Goal: Transaction & Acquisition: Purchase product/service

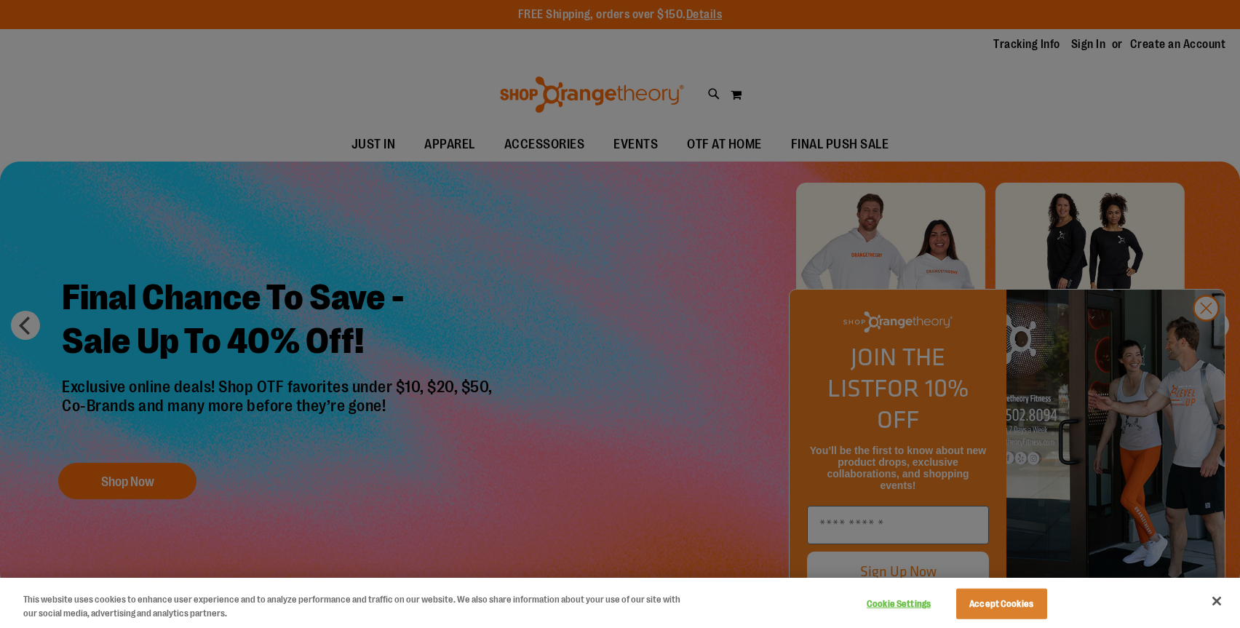
click at [1201, 350] on div at bounding box center [620, 314] width 1240 height 628
click at [1207, 347] on div at bounding box center [620, 314] width 1240 height 628
click at [1226, 598] on button "Close" at bounding box center [1217, 601] width 32 height 32
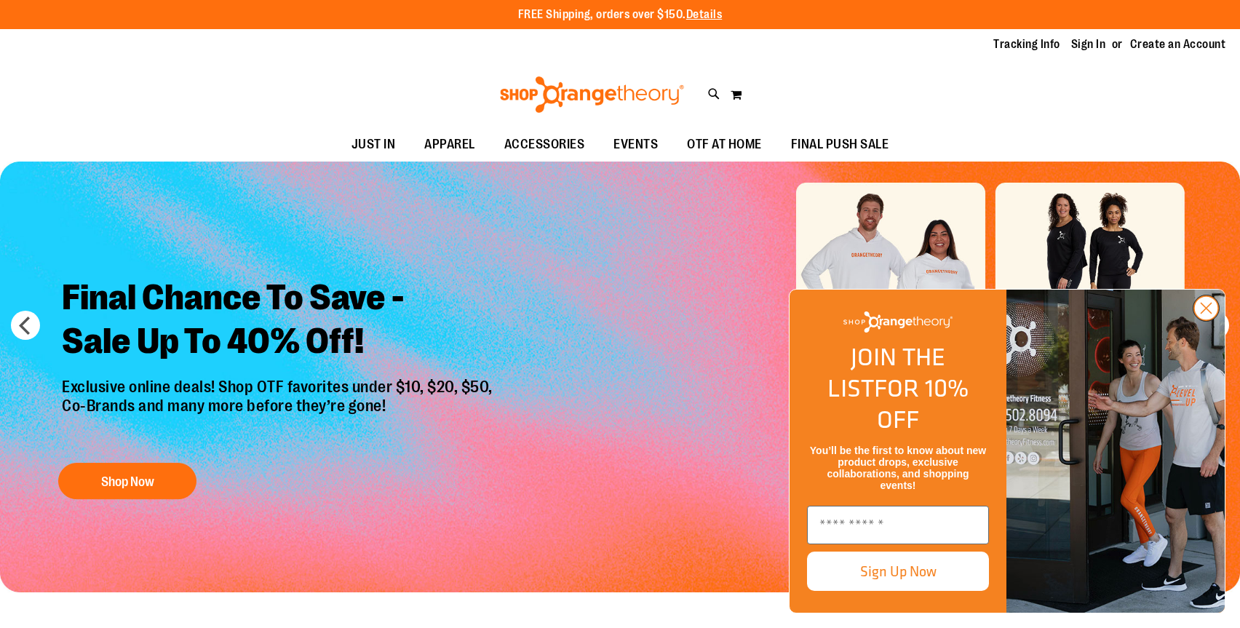
click at [1207, 320] on circle "Close dialog" at bounding box center [1206, 308] width 24 height 24
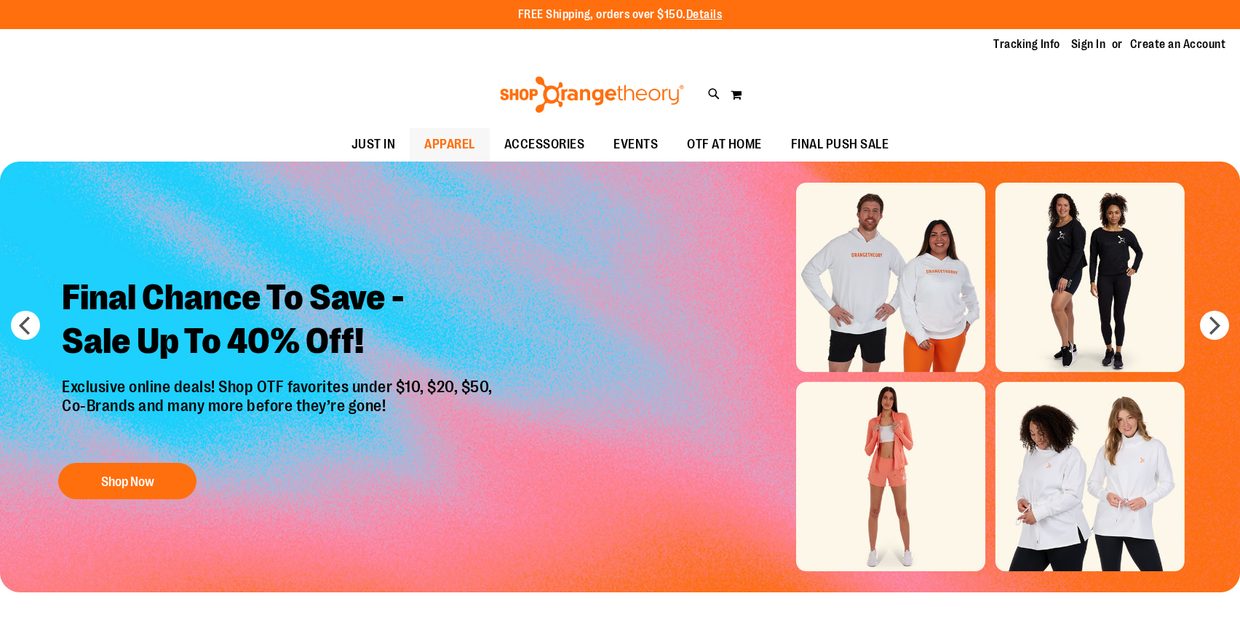
click at [472, 143] on span "APPAREL" at bounding box center [449, 144] width 51 height 33
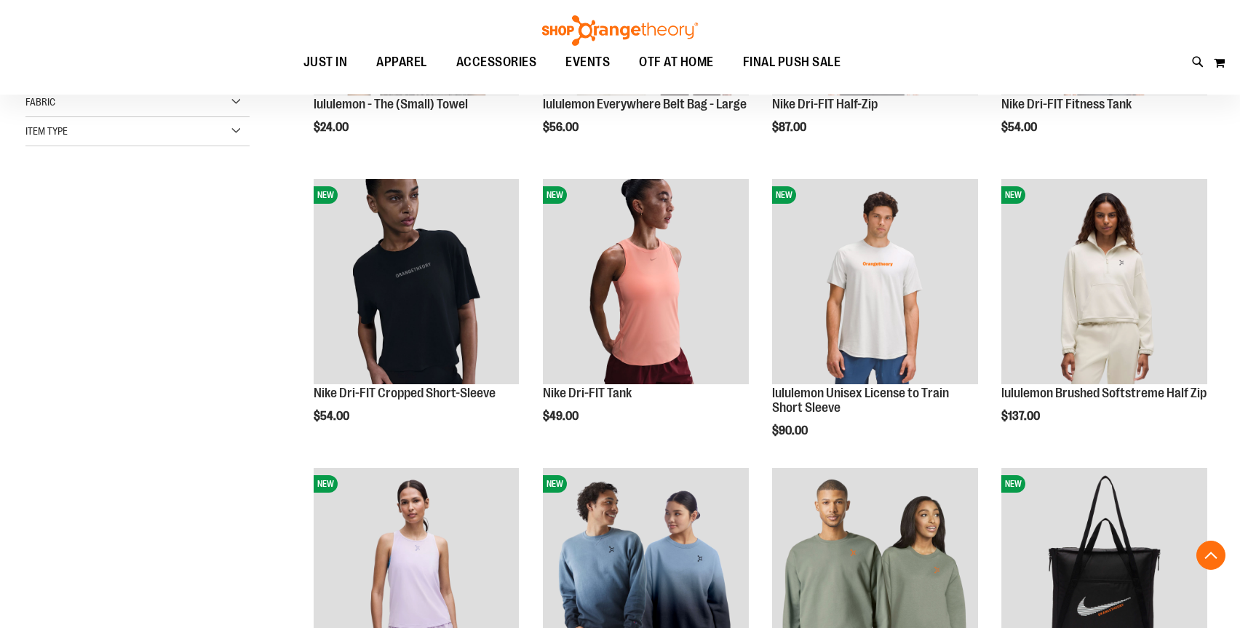
scroll to position [413, 0]
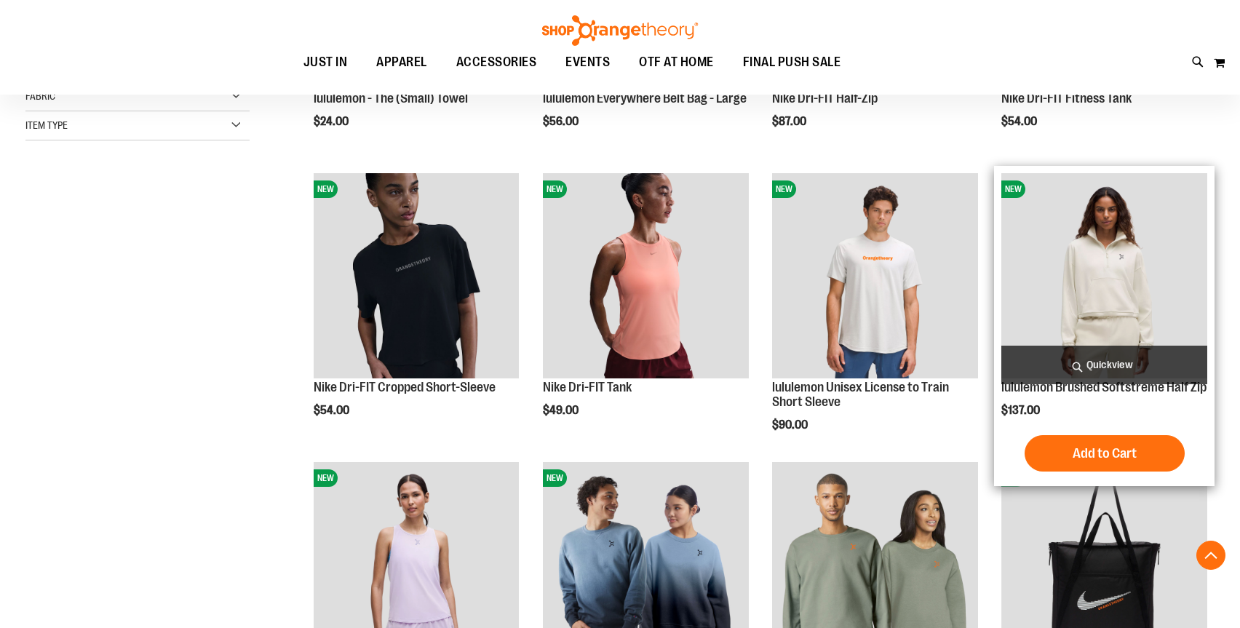
click at [1050, 370] on span "Quickview" at bounding box center [1104, 365] width 206 height 39
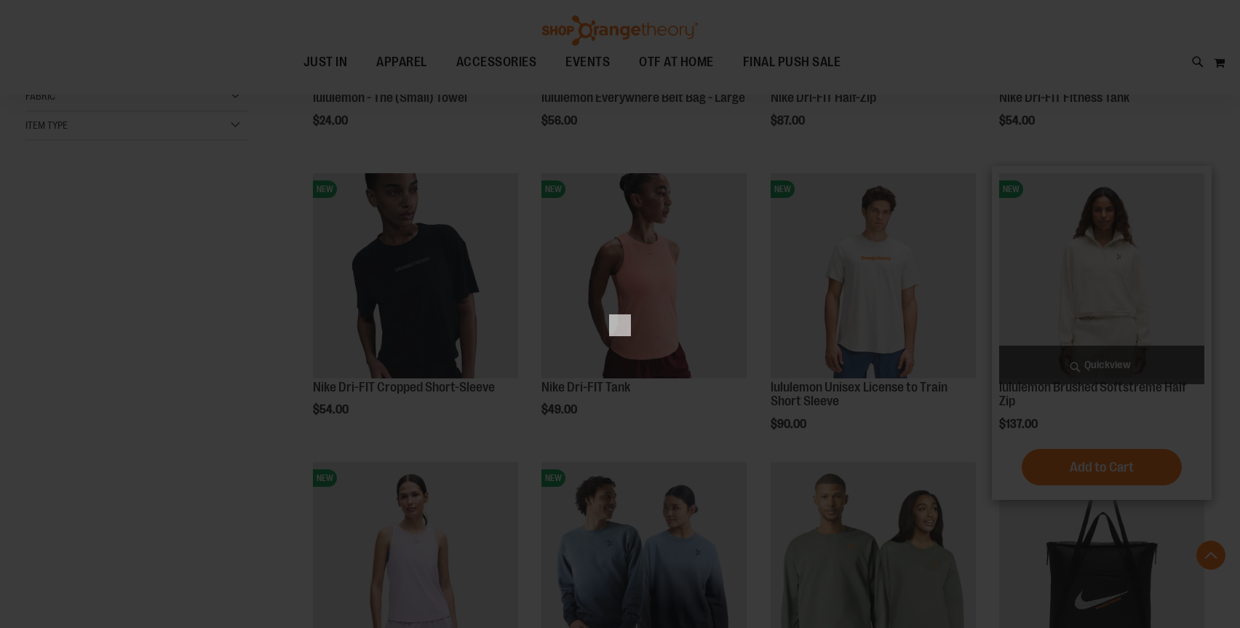
scroll to position [0, 0]
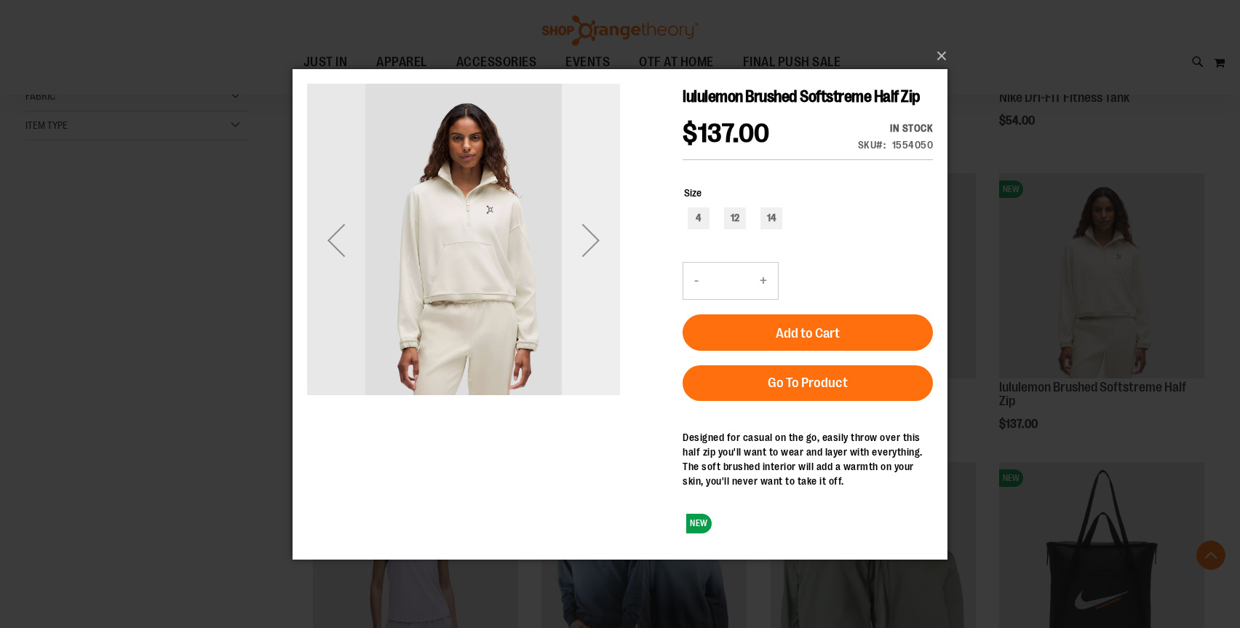
click at [599, 243] on div "Next" at bounding box center [591, 239] width 58 height 58
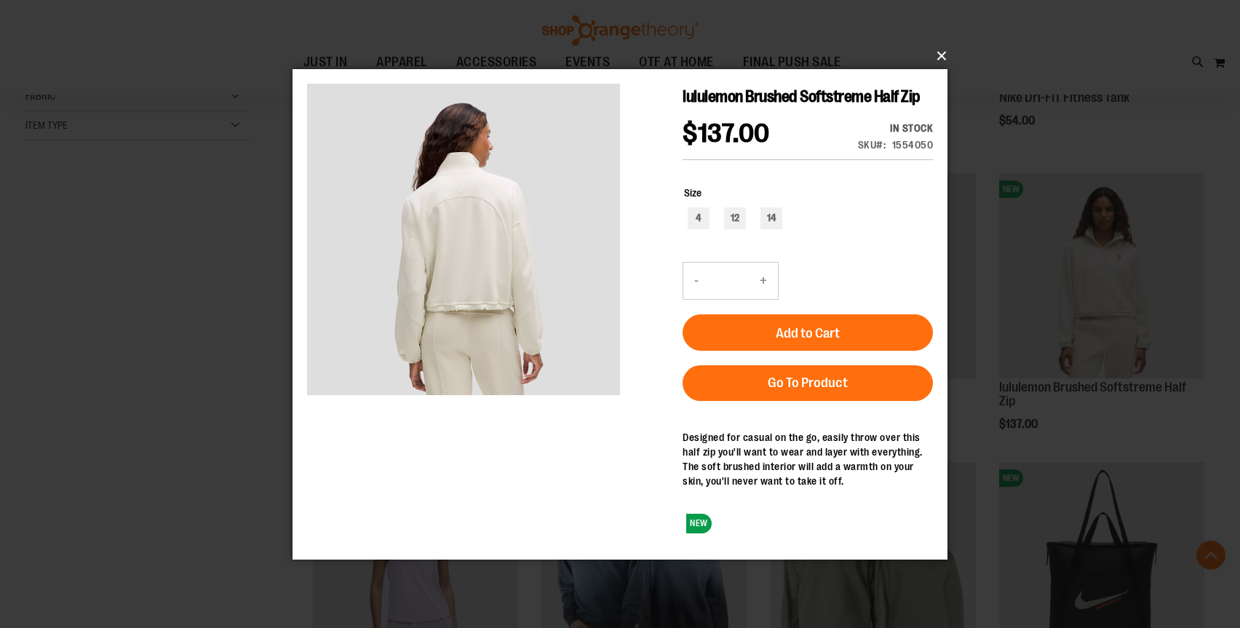
click at [940, 59] on button "×" at bounding box center [624, 56] width 655 height 32
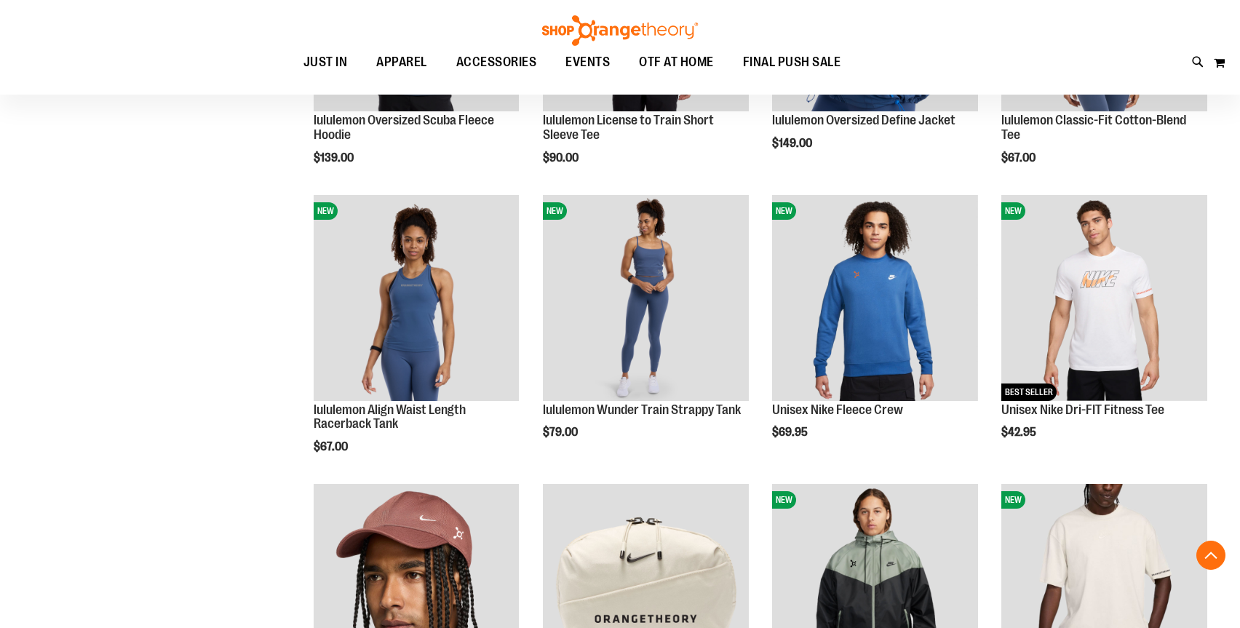
scroll to position [1260, 0]
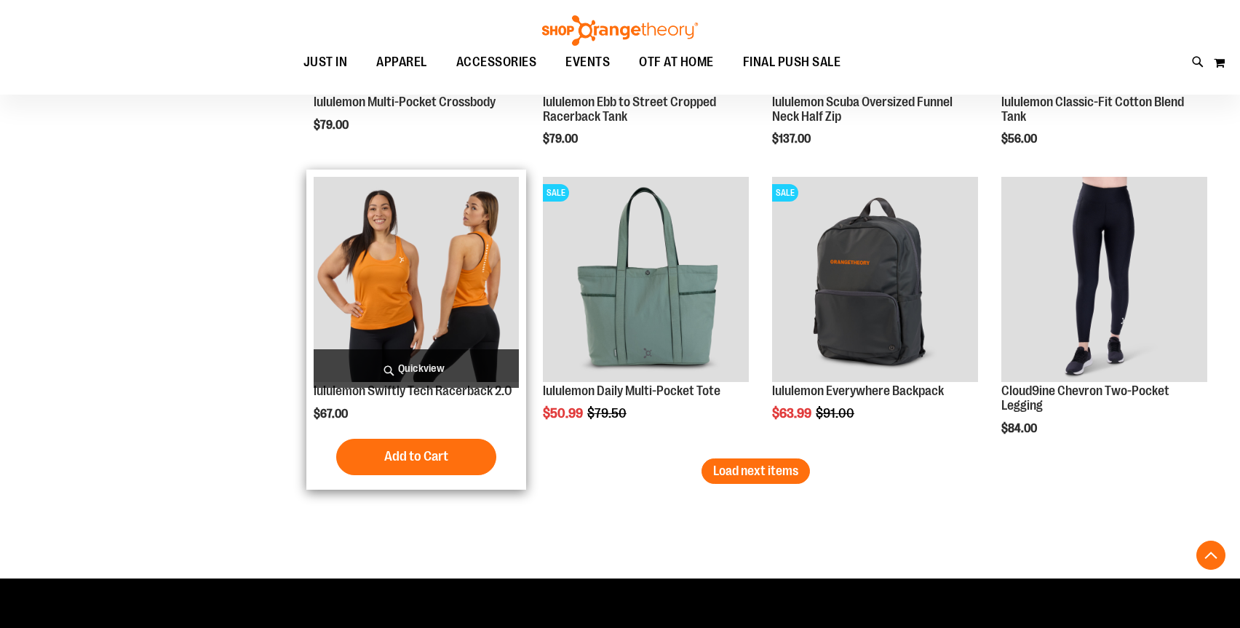
scroll to position [2437, 0]
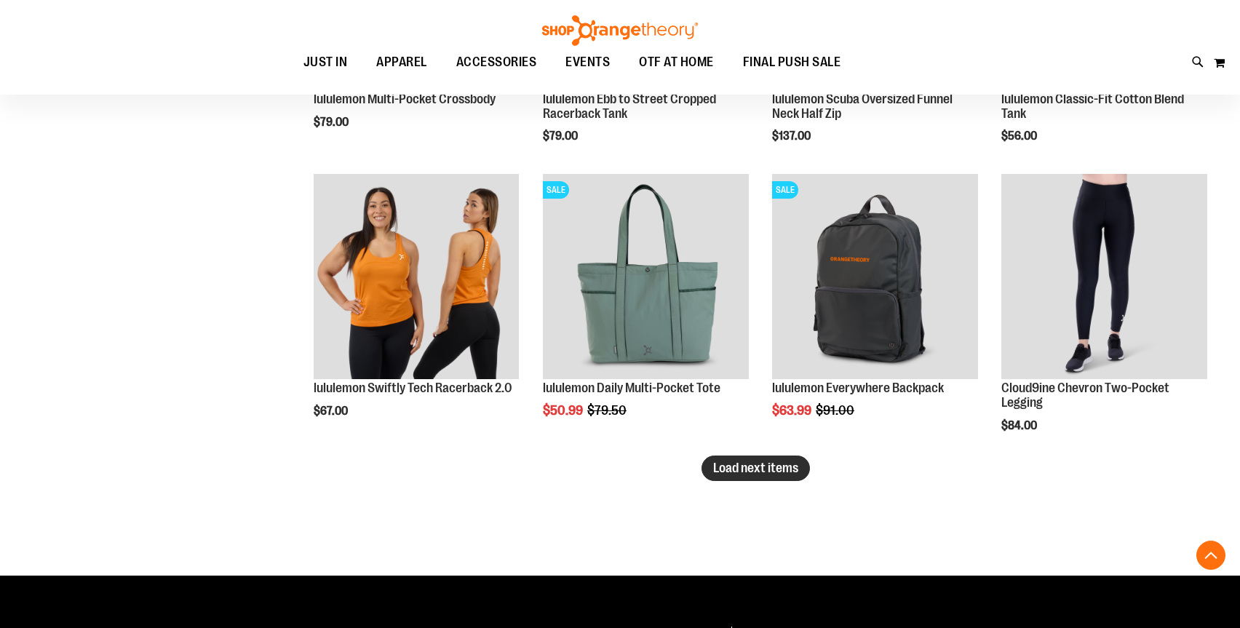
click at [764, 467] on span "Load next items" at bounding box center [755, 468] width 85 height 15
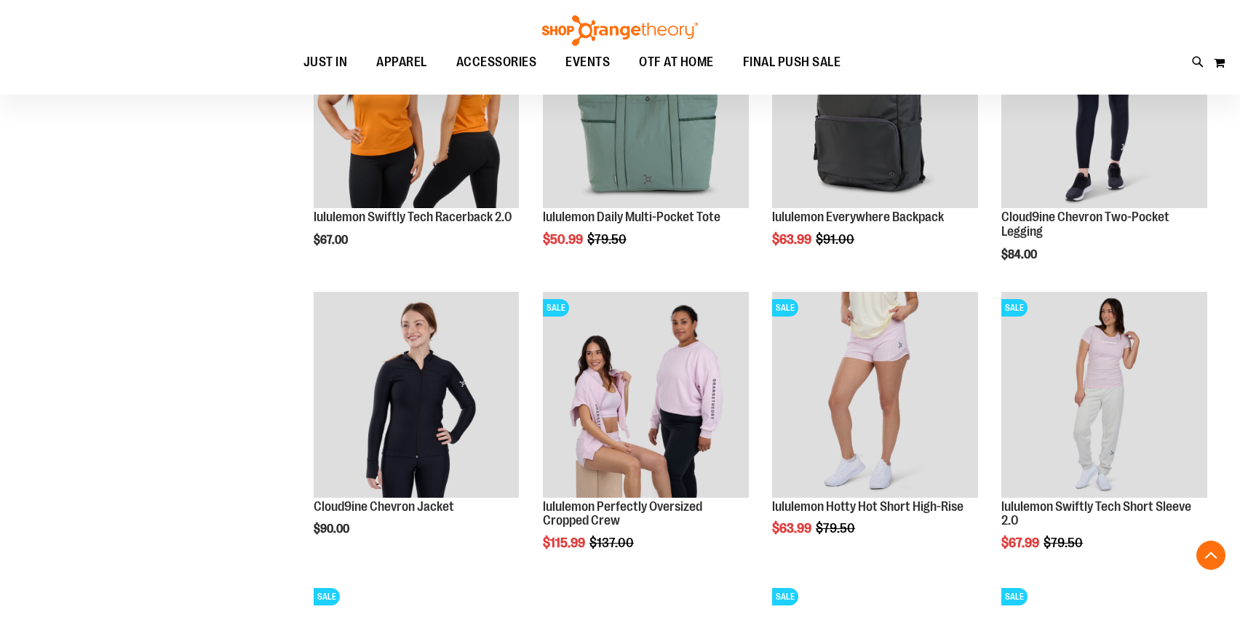
scroll to position [2666, 0]
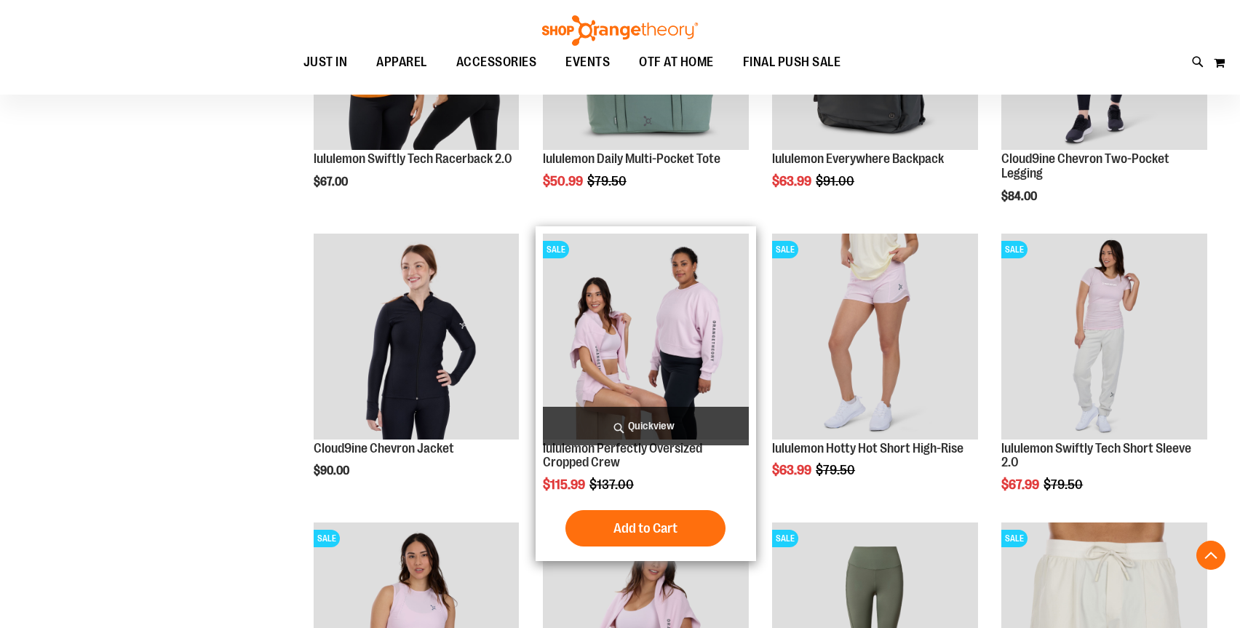
click at [587, 428] on span "Quickview" at bounding box center [646, 426] width 206 height 39
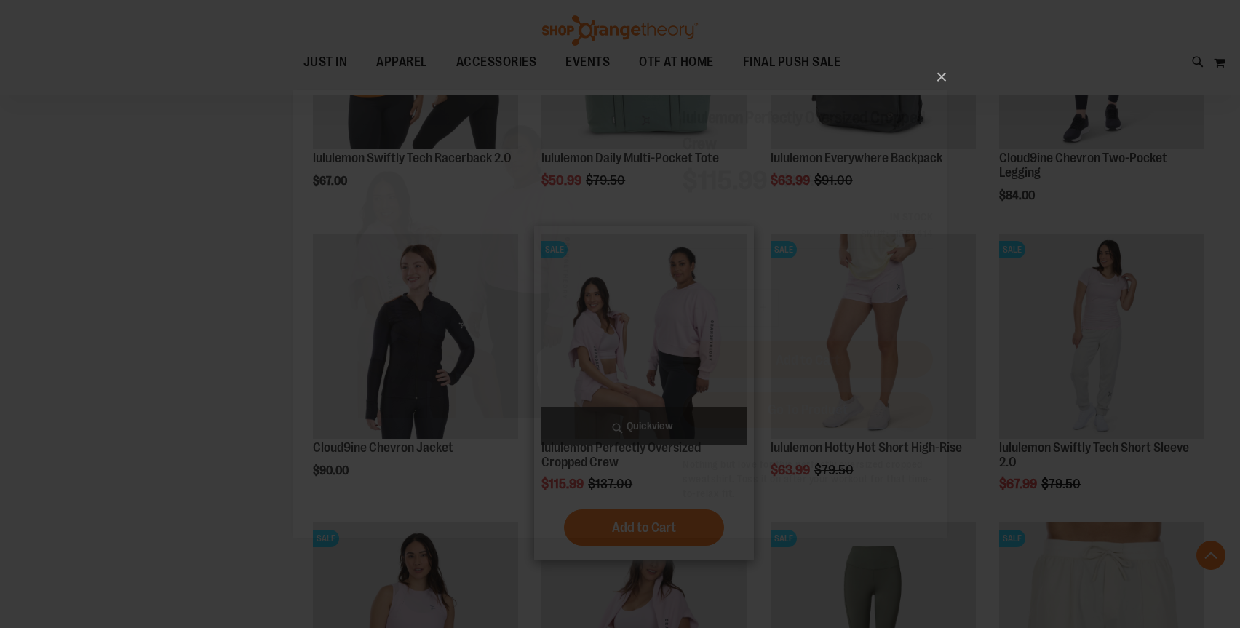
scroll to position [0, 0]
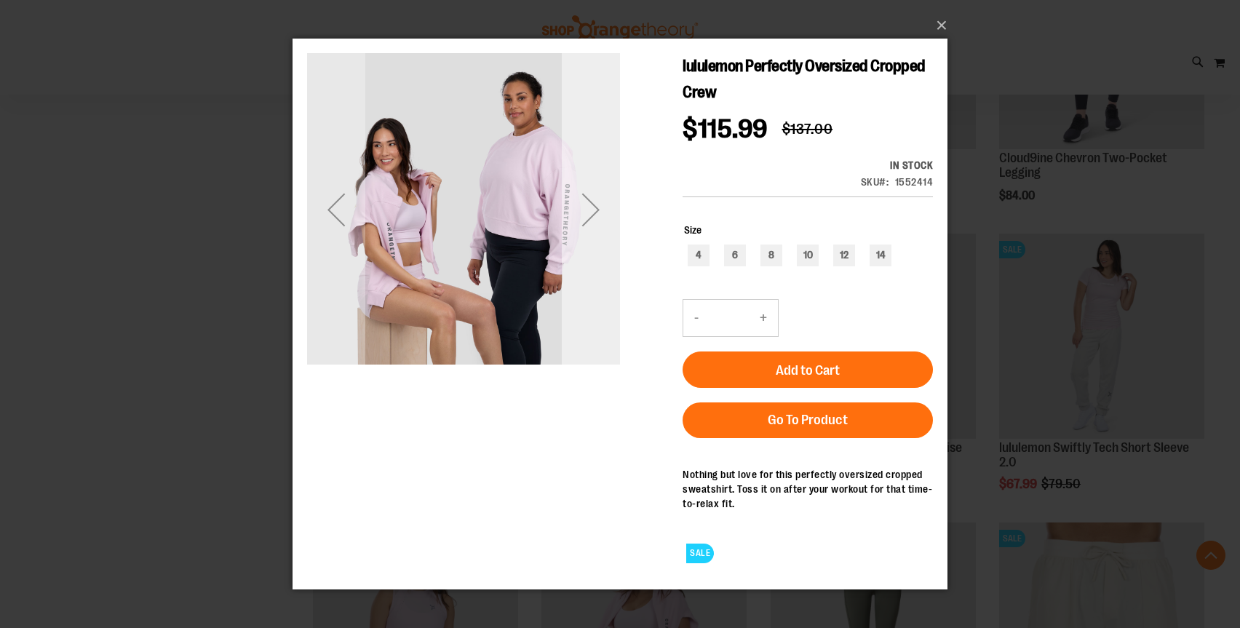
click at [582, 201] on div "Next" at bounding box center [591, 209] width 58 height 58
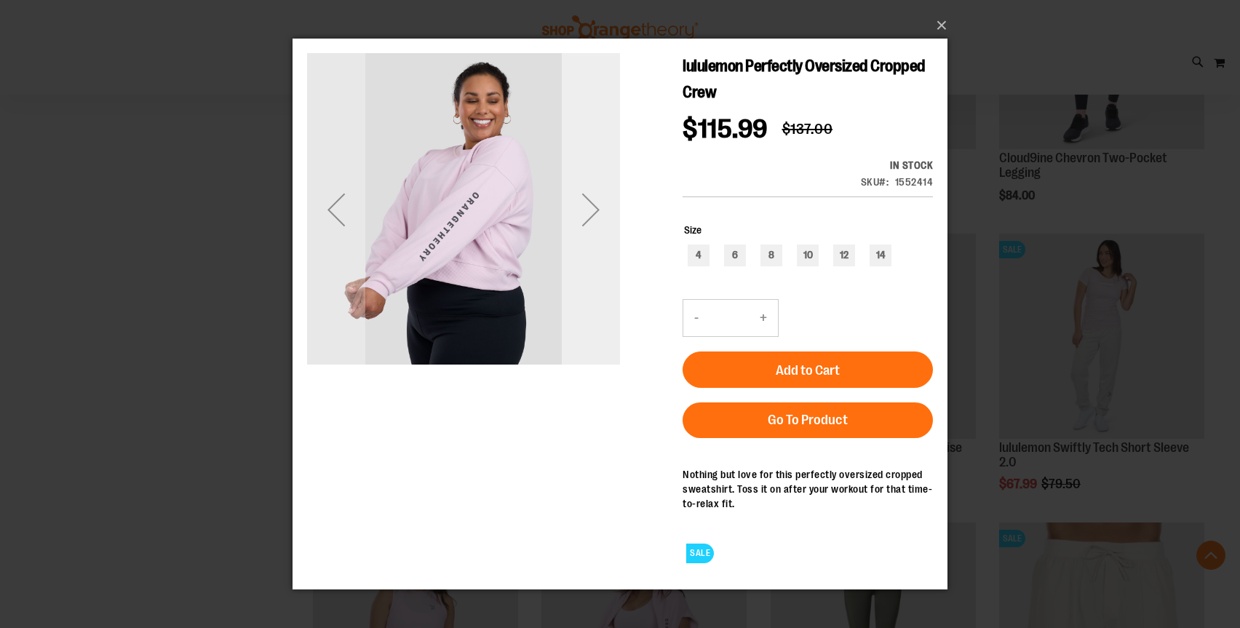
click at [584, 205] on div "Next" at bounding box center [591, 209] width 58 height 58
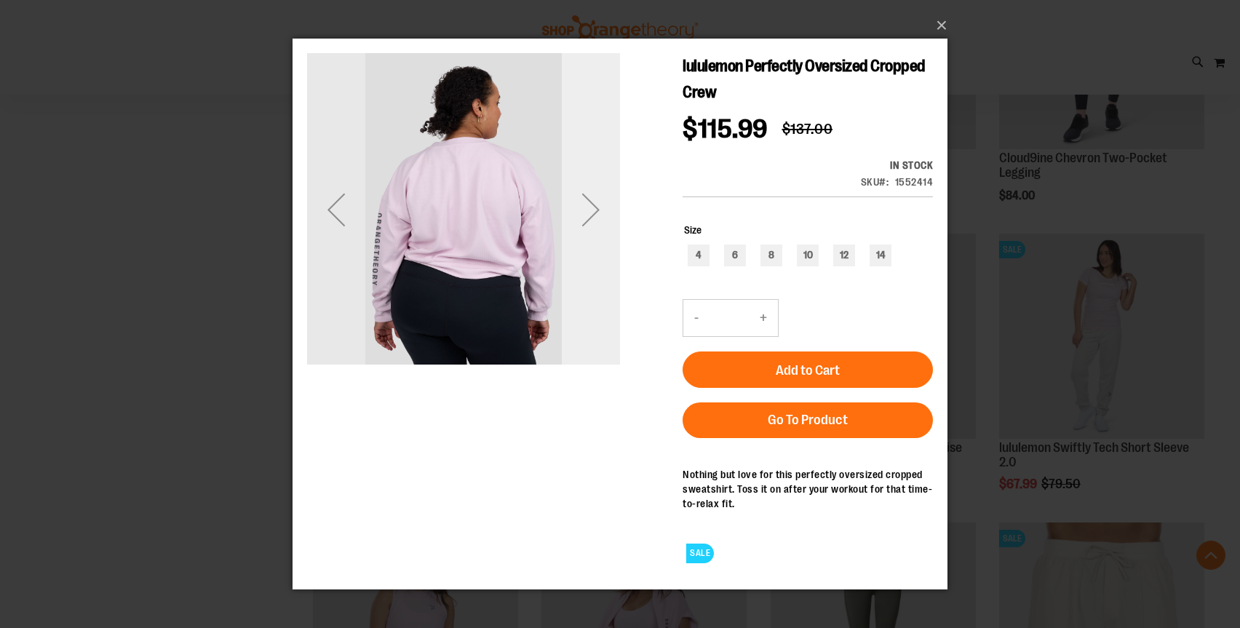
click at [585, 205] on div "Next" at bounding box center [591, 209] width 58 height 58
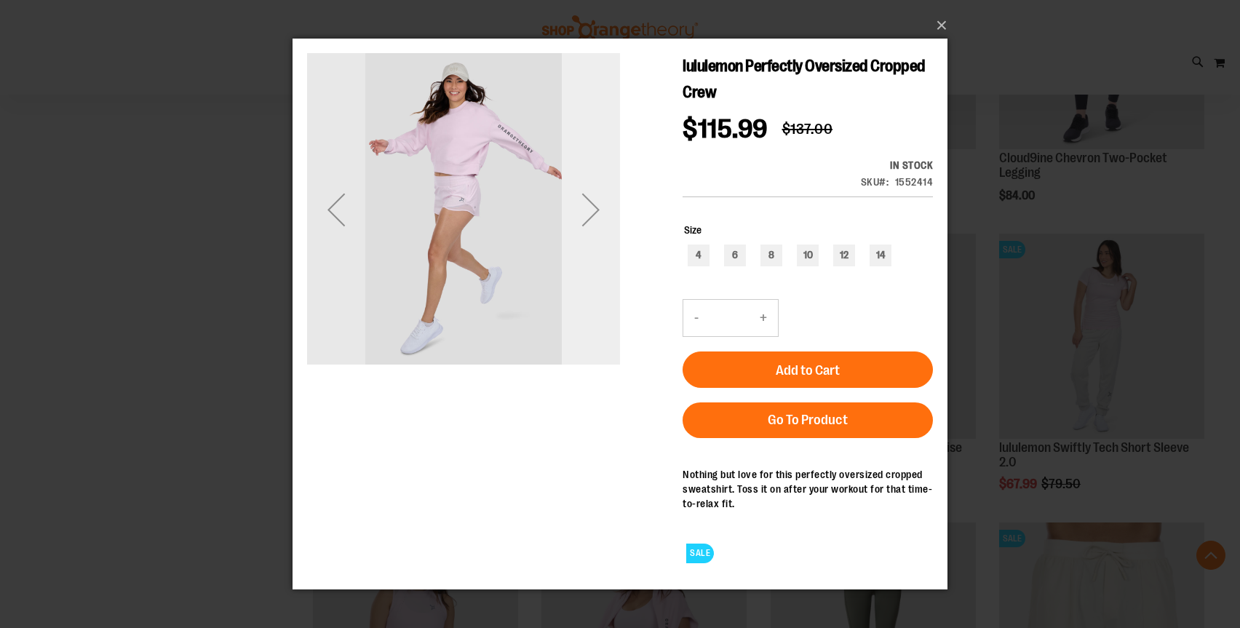
click at [585, 205] on div "Next" at bounding box center [591, 209] width 58 height 58
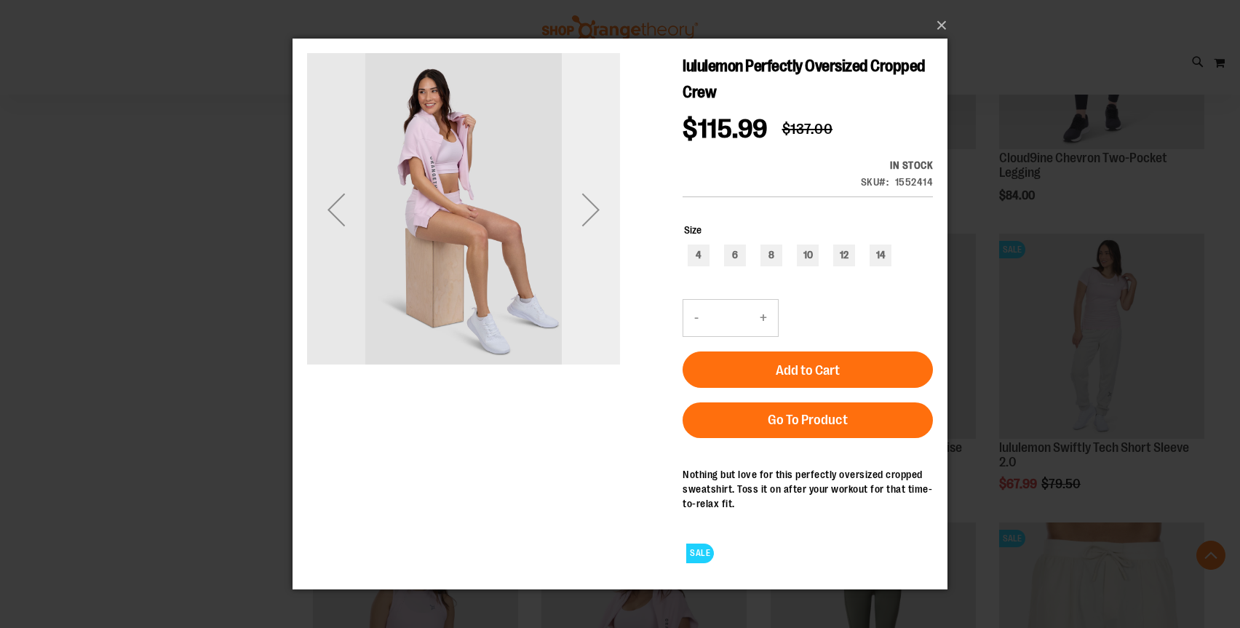
click at [585, 205] on div "Next" at bounding box center [591, 209] width 58 height 58
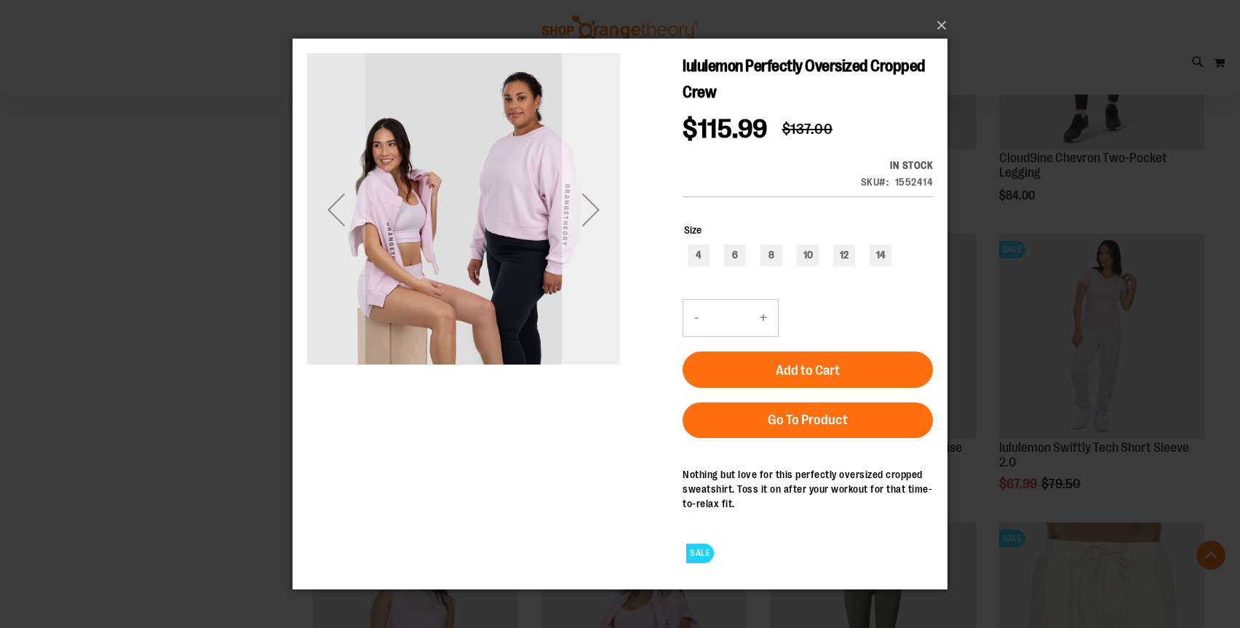
click at [585, 205] on div "Next" at bounding box center [591, 209] width 58 height 58
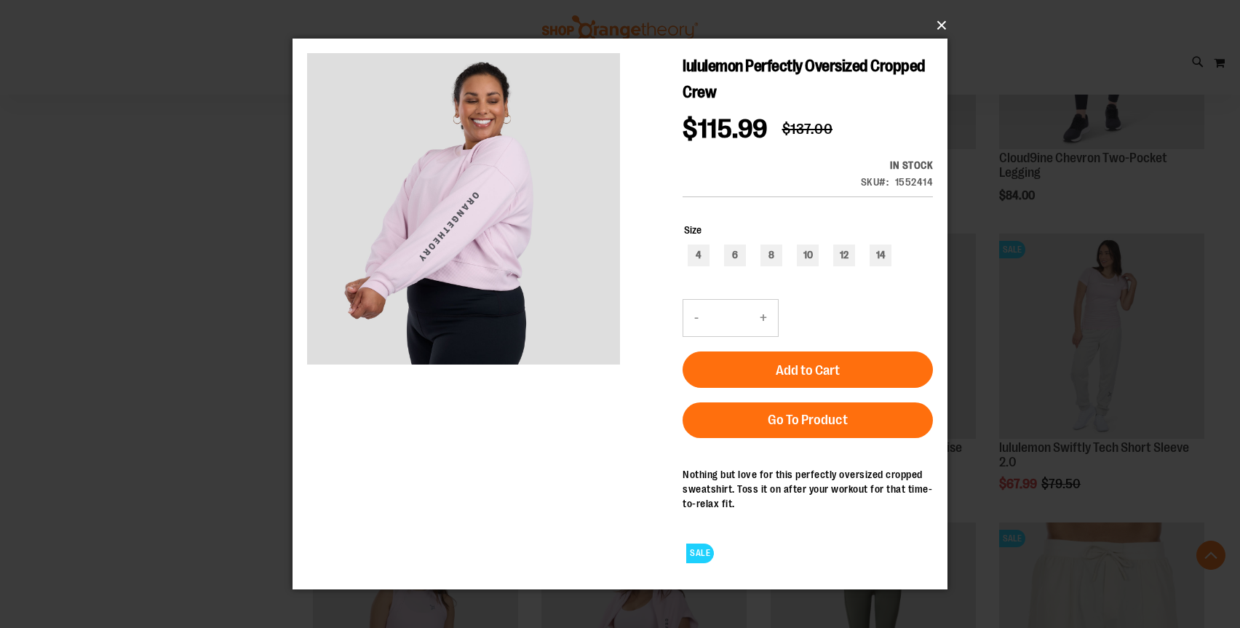
click at [943, 31] on button "×" at bounding box center [624, 25] width 655 height 32
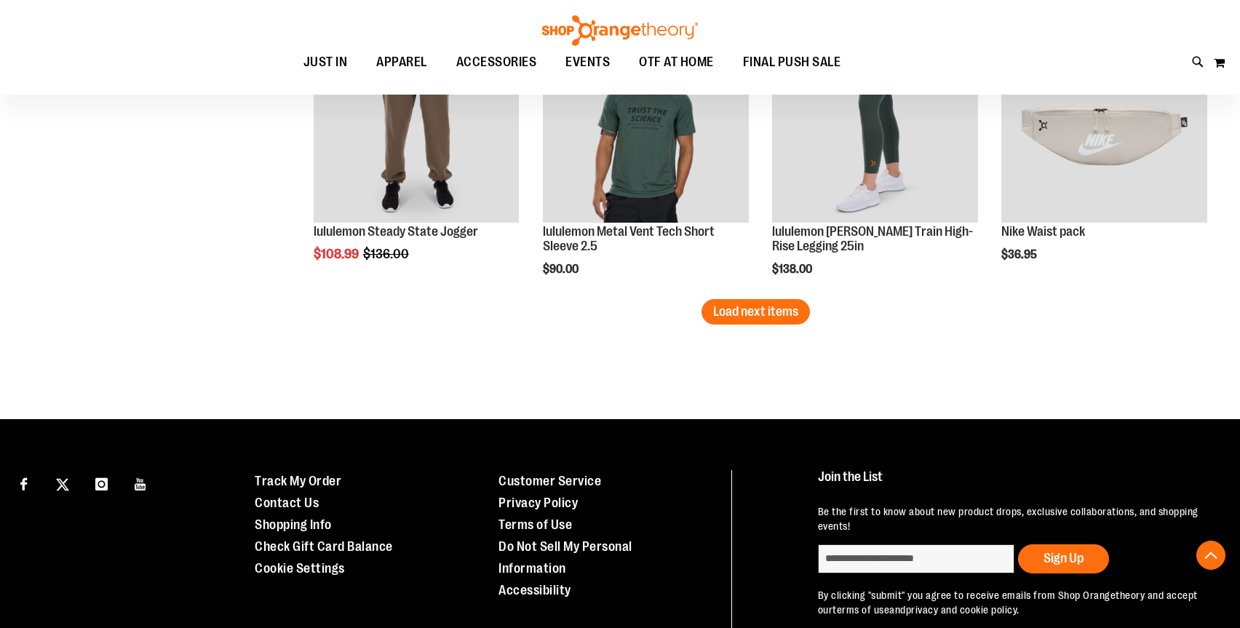
scroll to position [3539, 0]
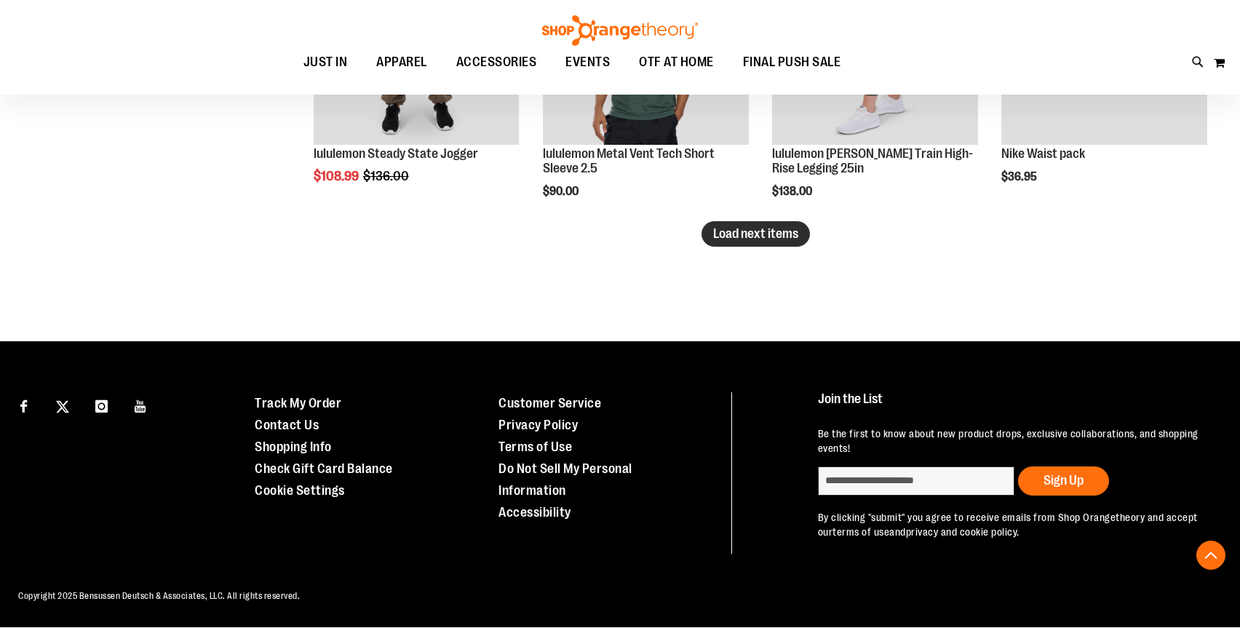
click at [774, 226] on button "Load next items" at bounding box center [756, 233] width 108 height 25
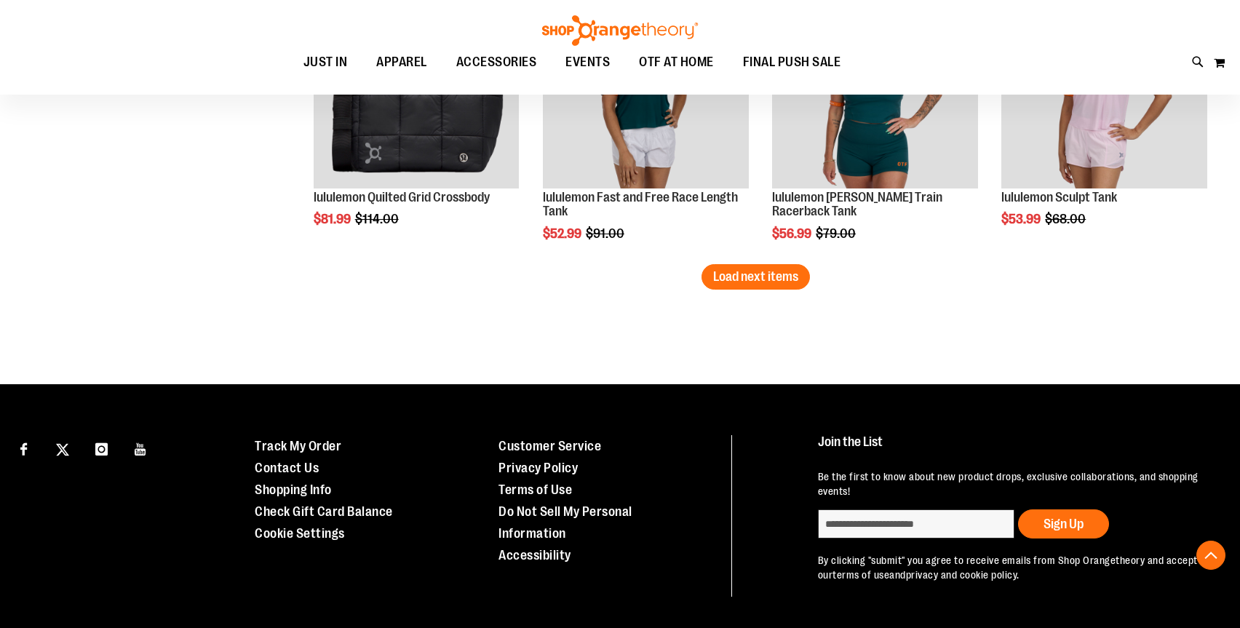
scroll to position [4406, 0]
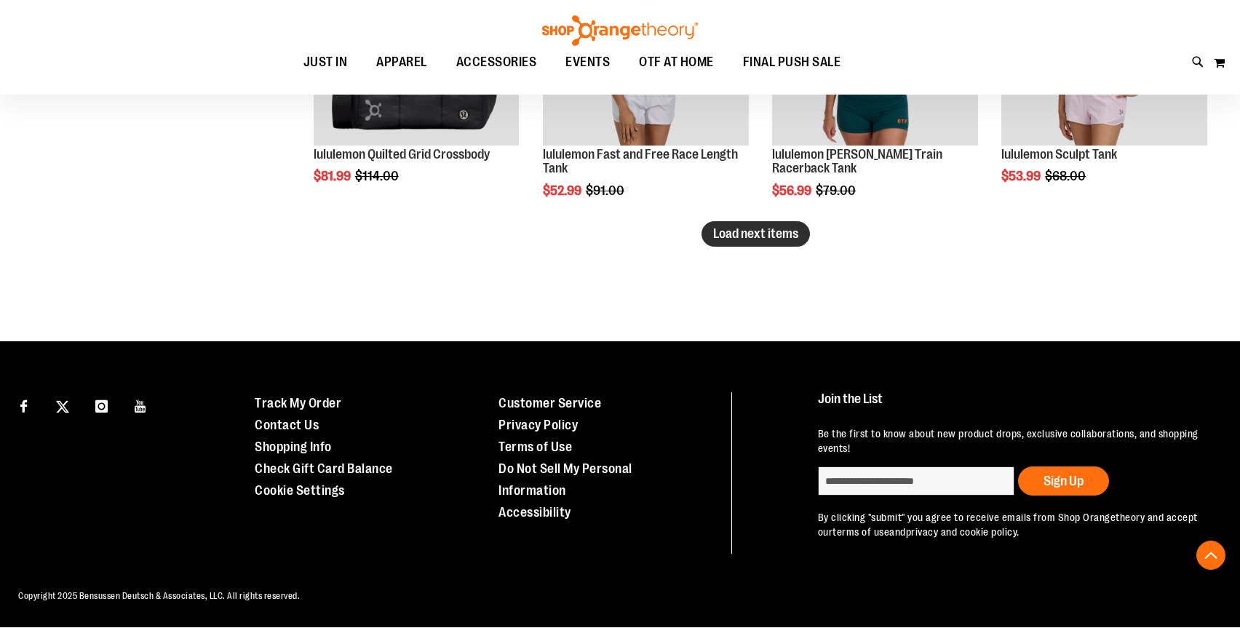
click at [774, 234] on span "Load next items" at bounding box center [755, 233] width 85 height 15
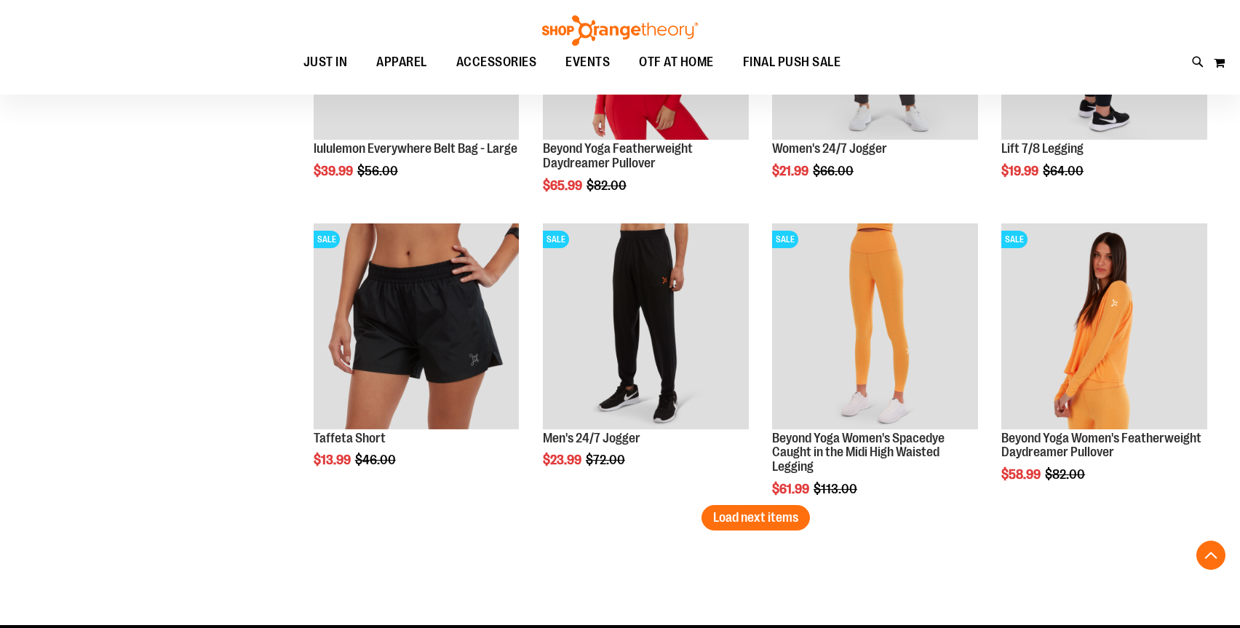
scroll to position [5093, 0]
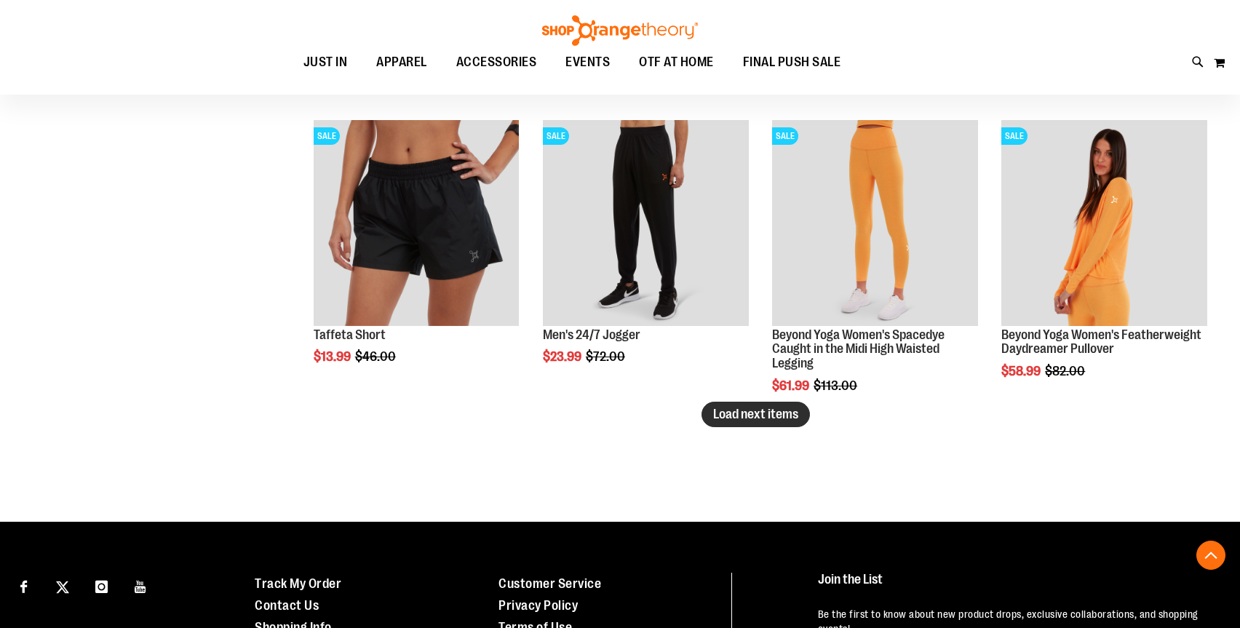
click at [766, 413] on span "Load next items" at bounding box center [755, 414] width 85 height 15
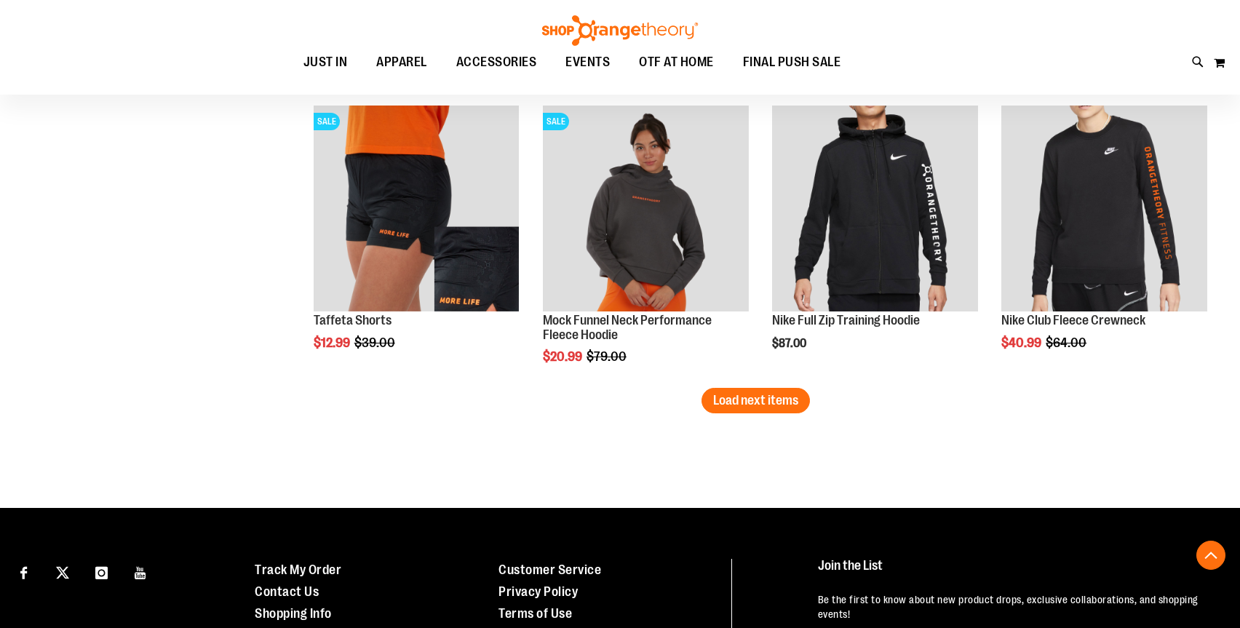
scroll to position [5970, 0]
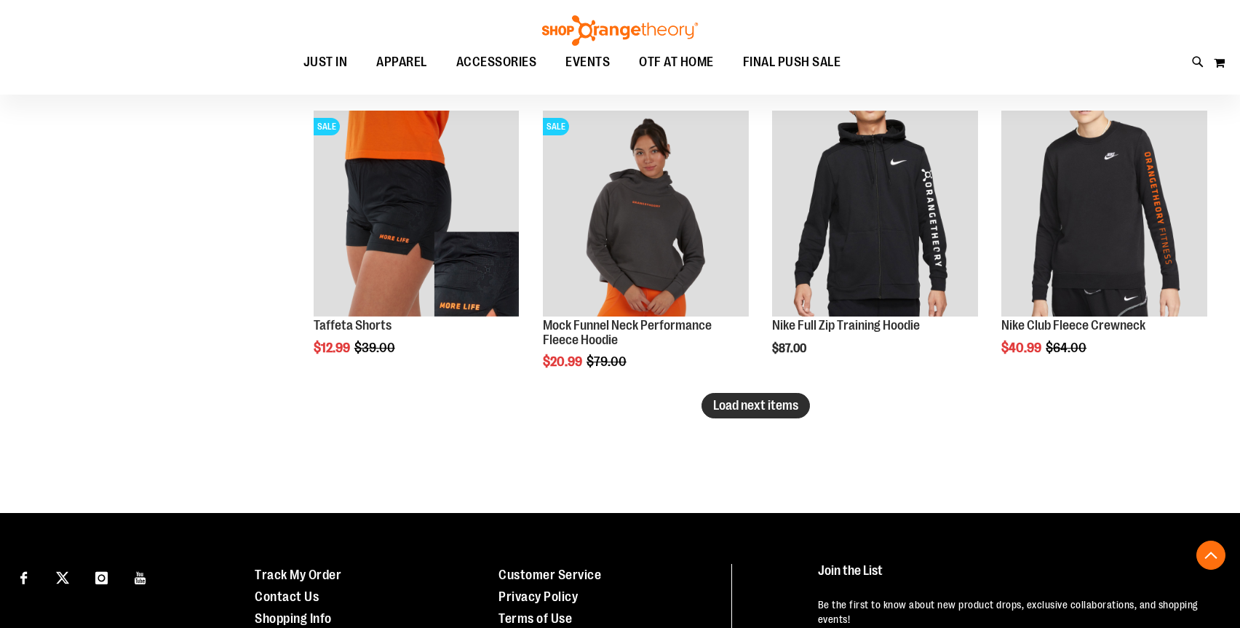
click at [773, 416] on button "Load next items" at bounding box center [756, 405] width 108 height 25
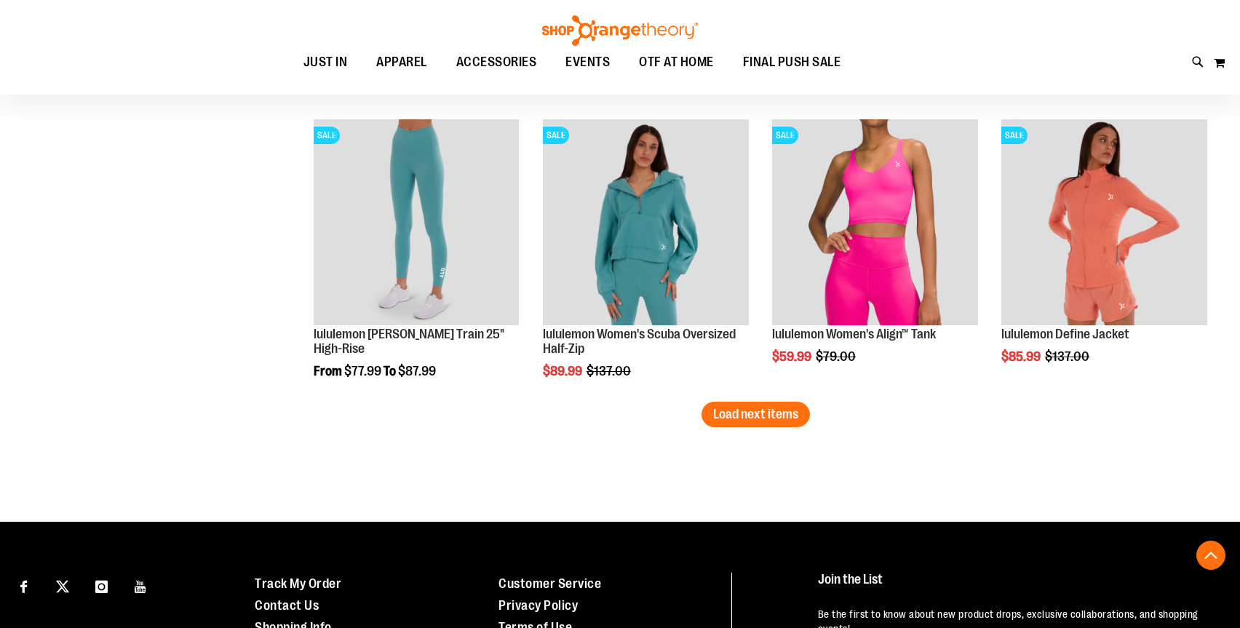
scroll to position [6814, 0]
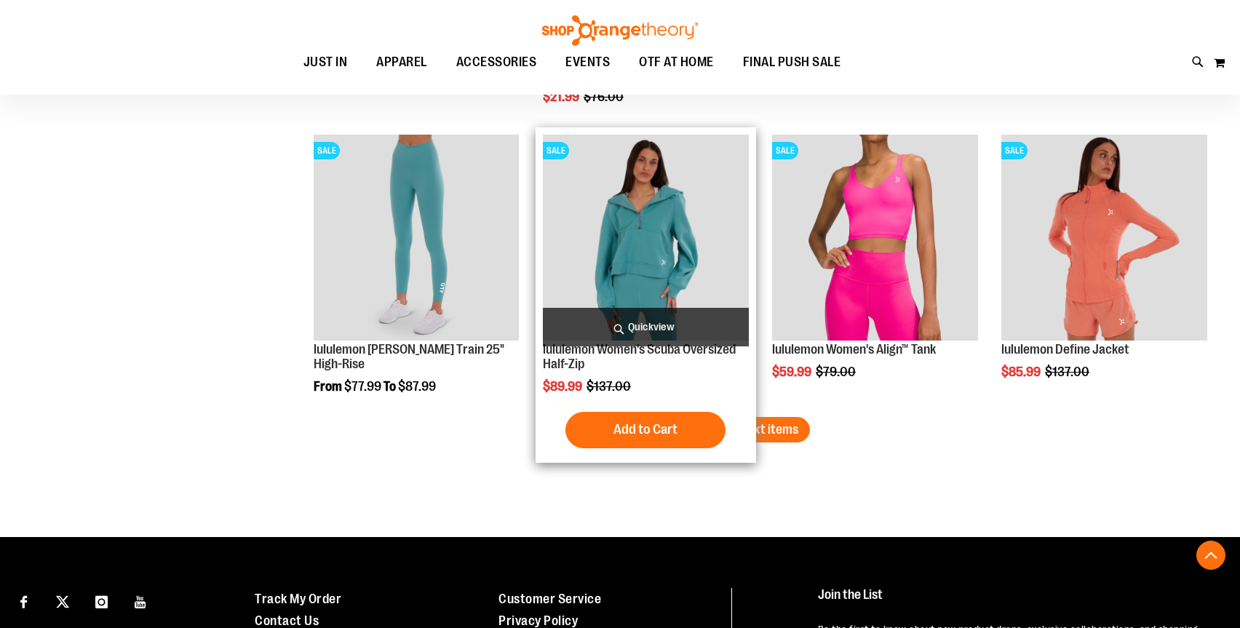
click at [598, 330] on span "Quickview" at bounding box center [646, 327] width 206 height 39
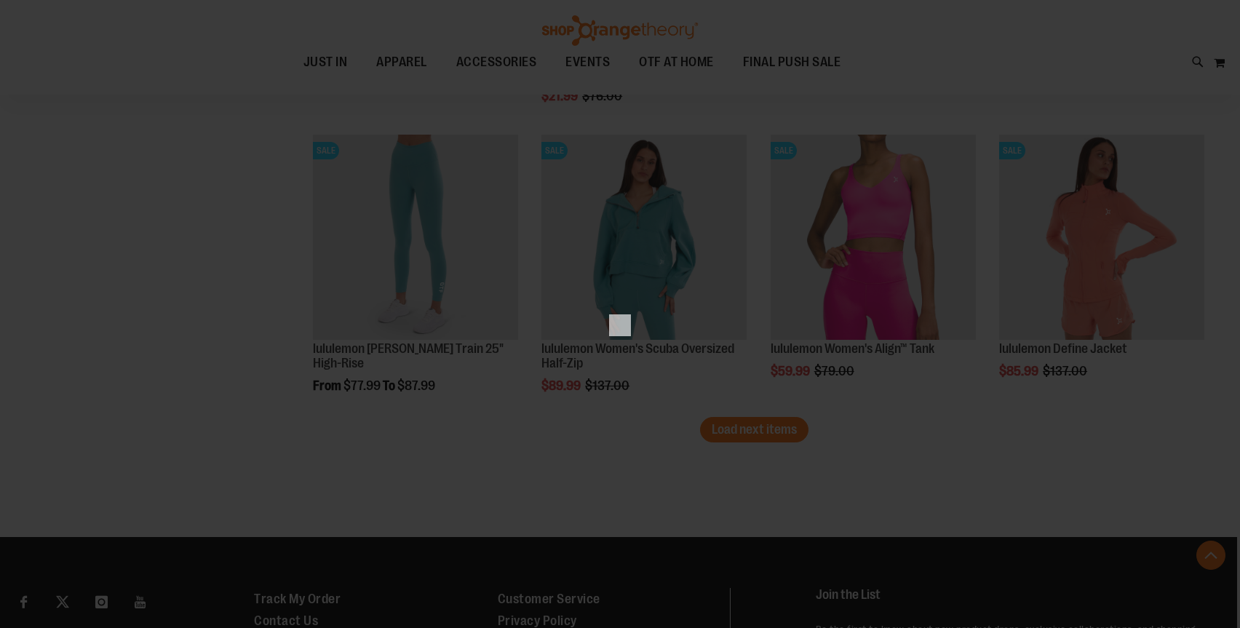
scroll to position [0, 0]
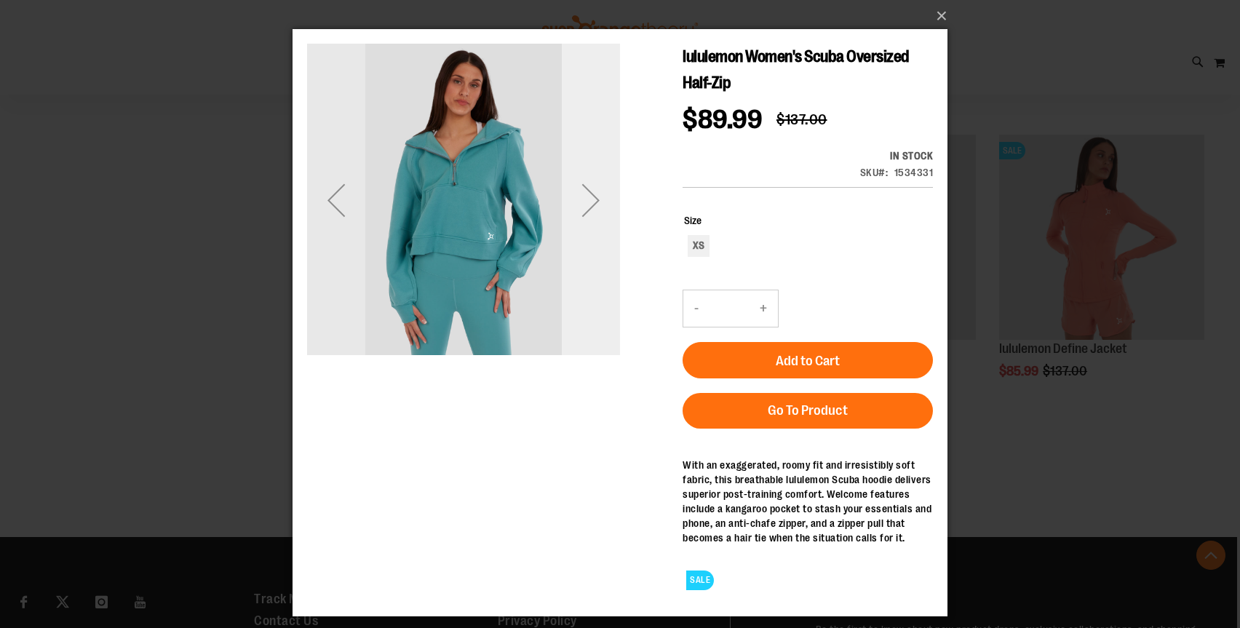
click at [591, 222] on div "Next" at bounding box center [591, 200] width 58 height 58
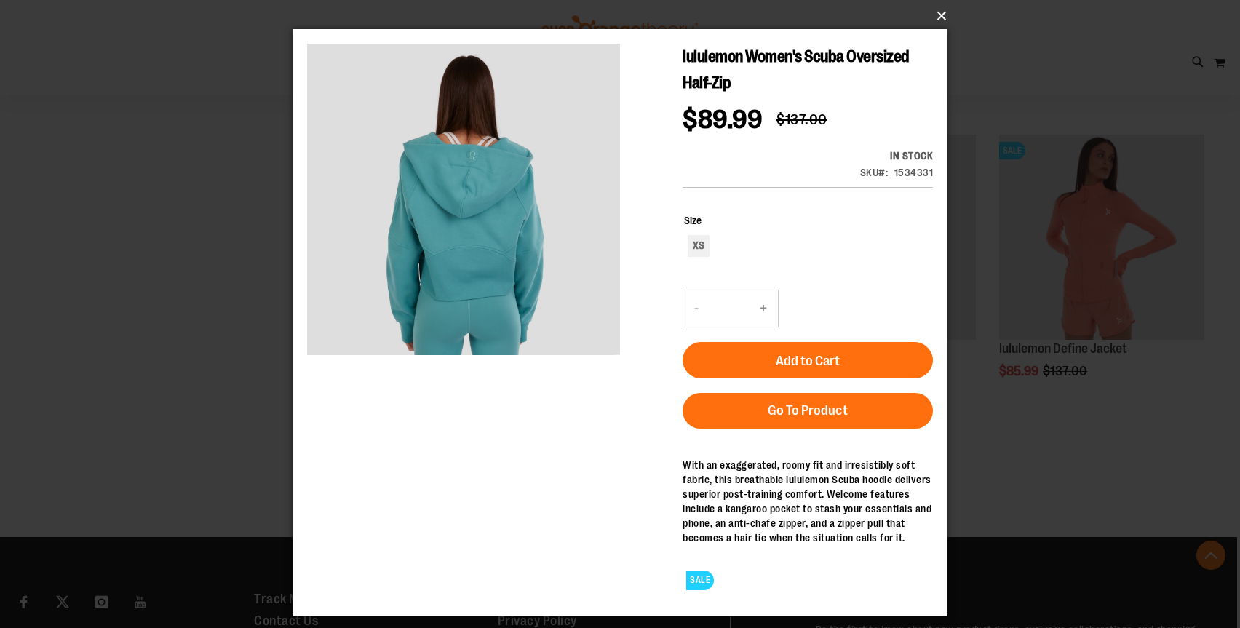
click at [937, 17] on button "×" at bounding box center [624, 16] width 655 height 32
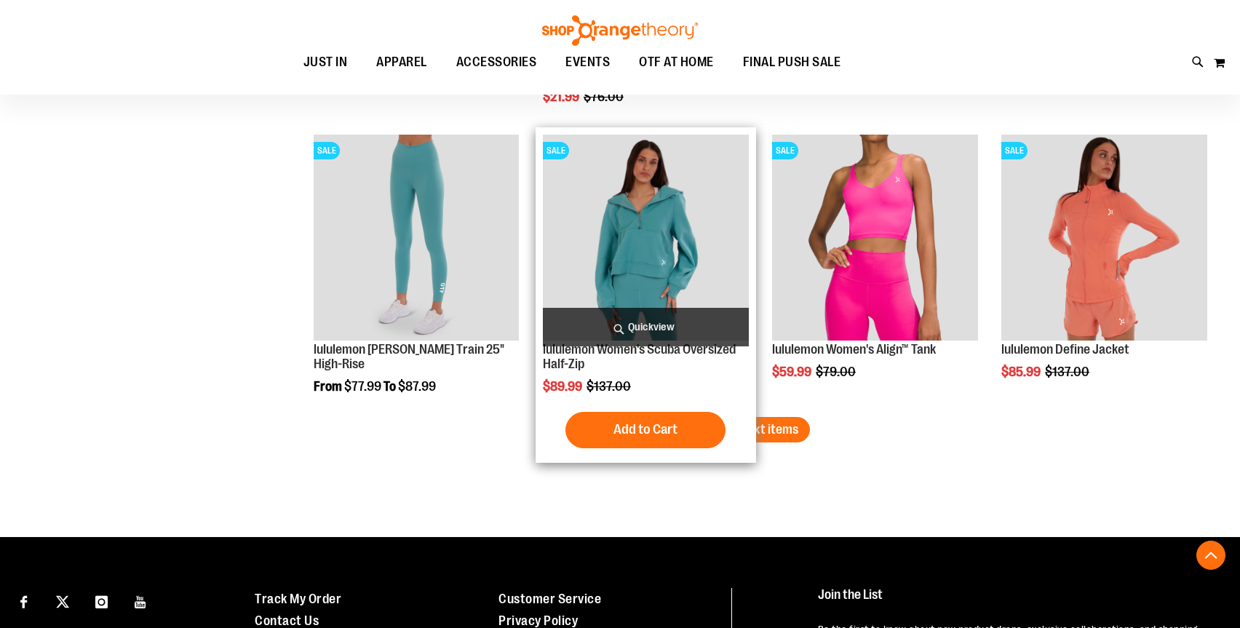
click at [751, 423] on div "SALE lululemon Women's Scuba Oversized Half-Zip $89.99 Regular Price $137.00 Qu…" at bounding box center [646, 294] width 221 height 335
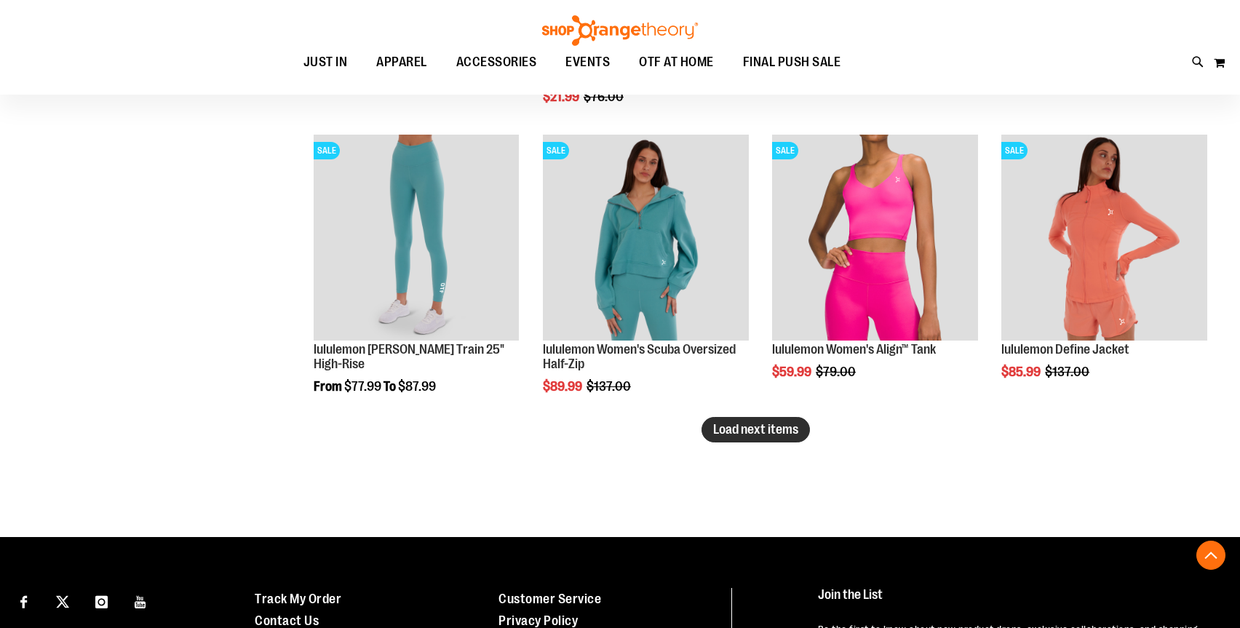
click at [774, 433] on span "Load next items" at bounding box center [755, 429] width 85 height 15
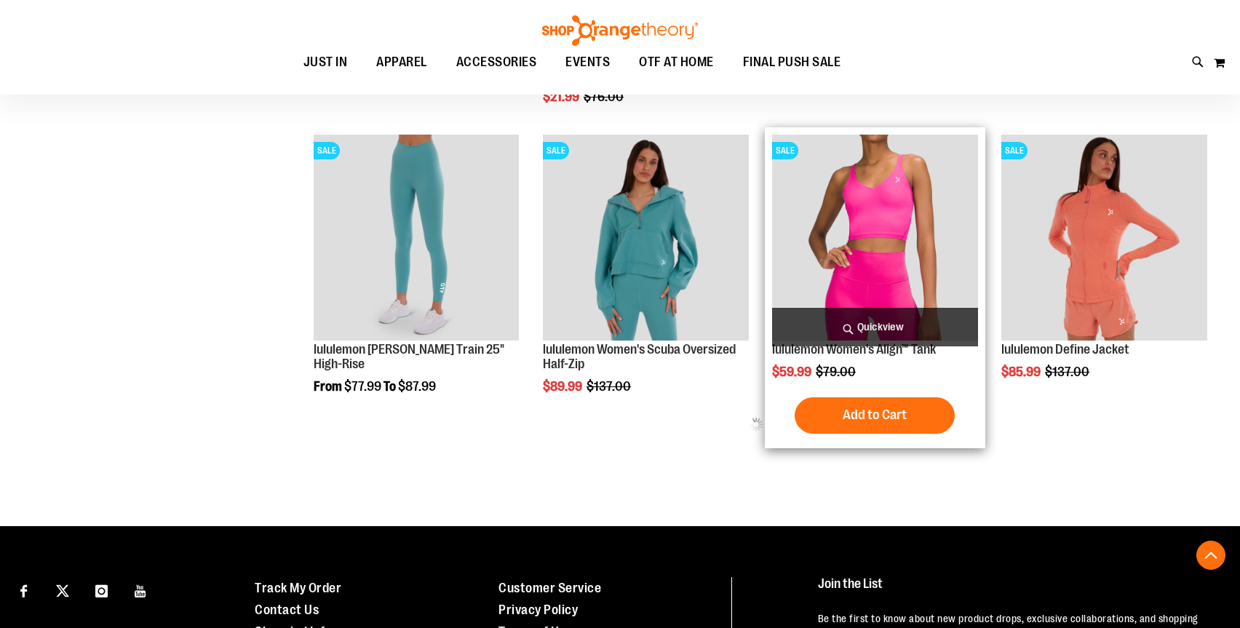
click at [868, 320] on span "Quickview" at bounding box center [875, 327] width 206 height 39
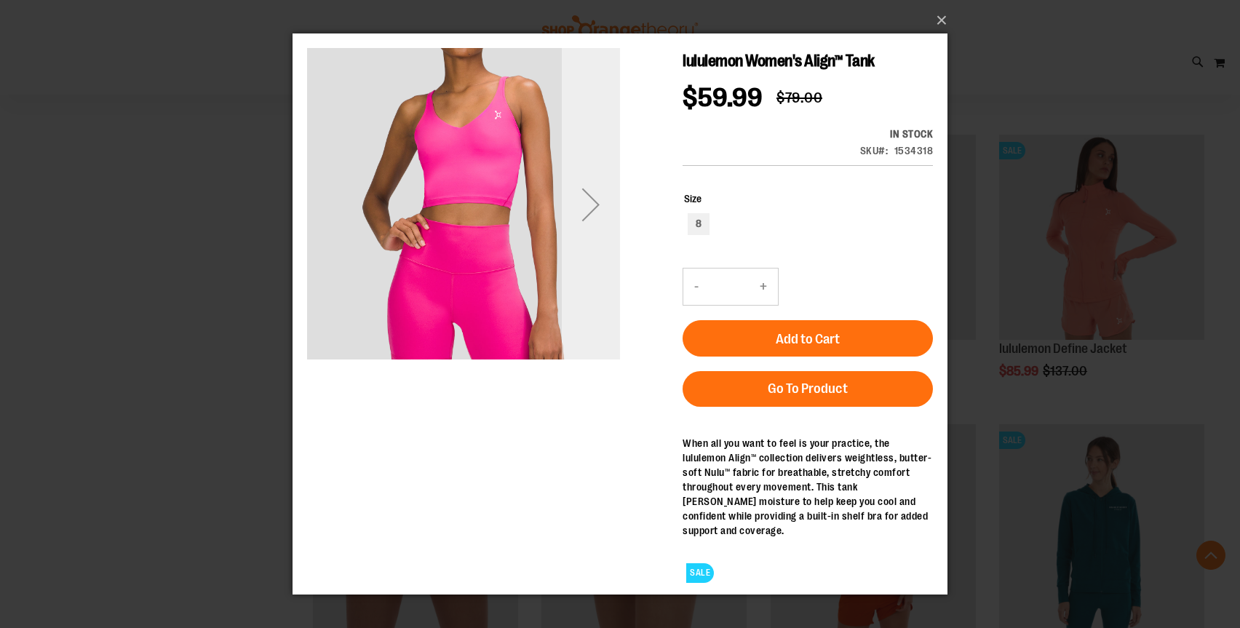
click at [587, 194] on div "Next" at bounding box center [591, 204] width 58 height 58
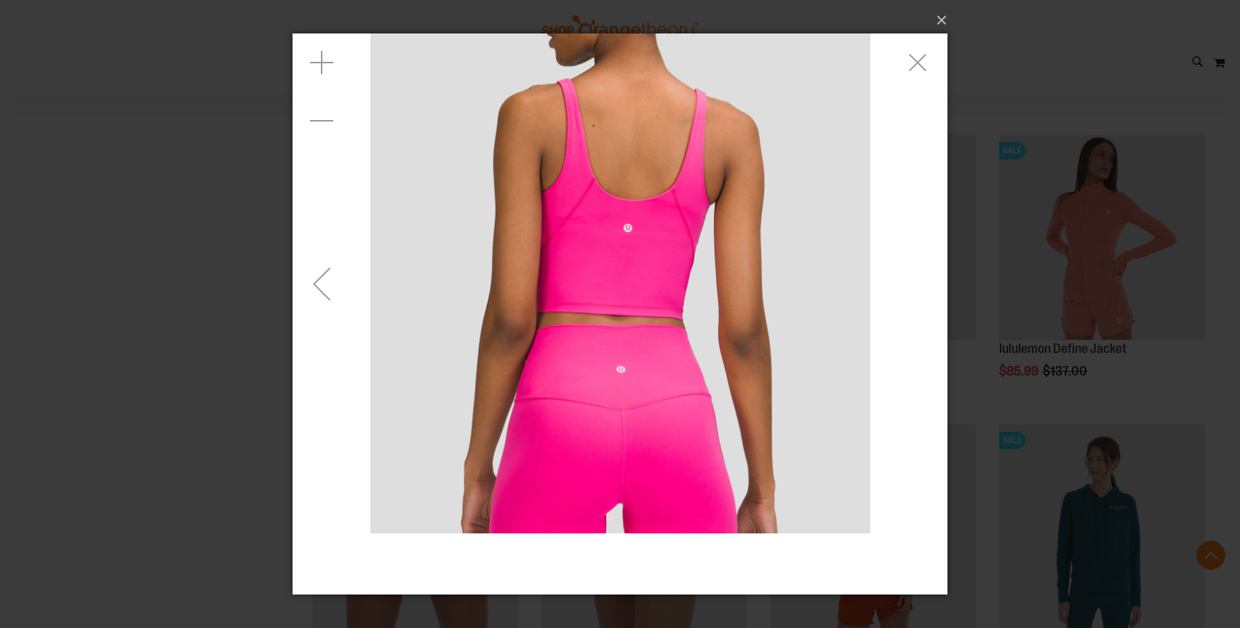
click at [319, 266] on div "Previous" at bounding box center [322, 283] width 58 height 58
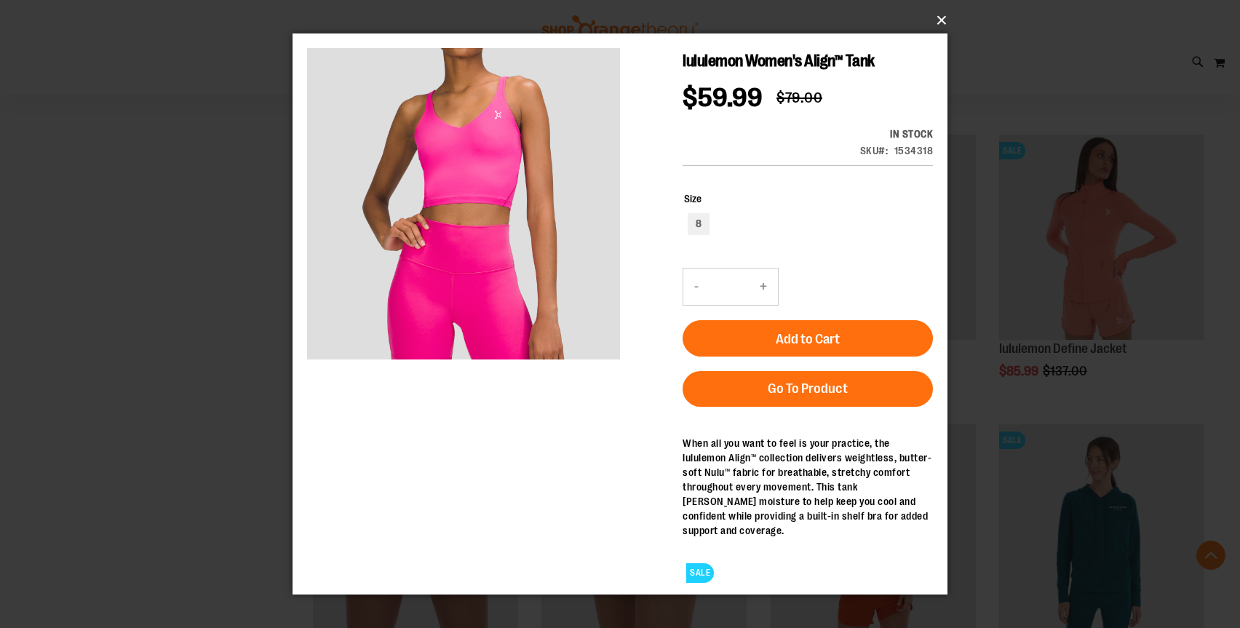
click at [945, 22] on button "×" at bounding box center [624, 20] width 655 height 32
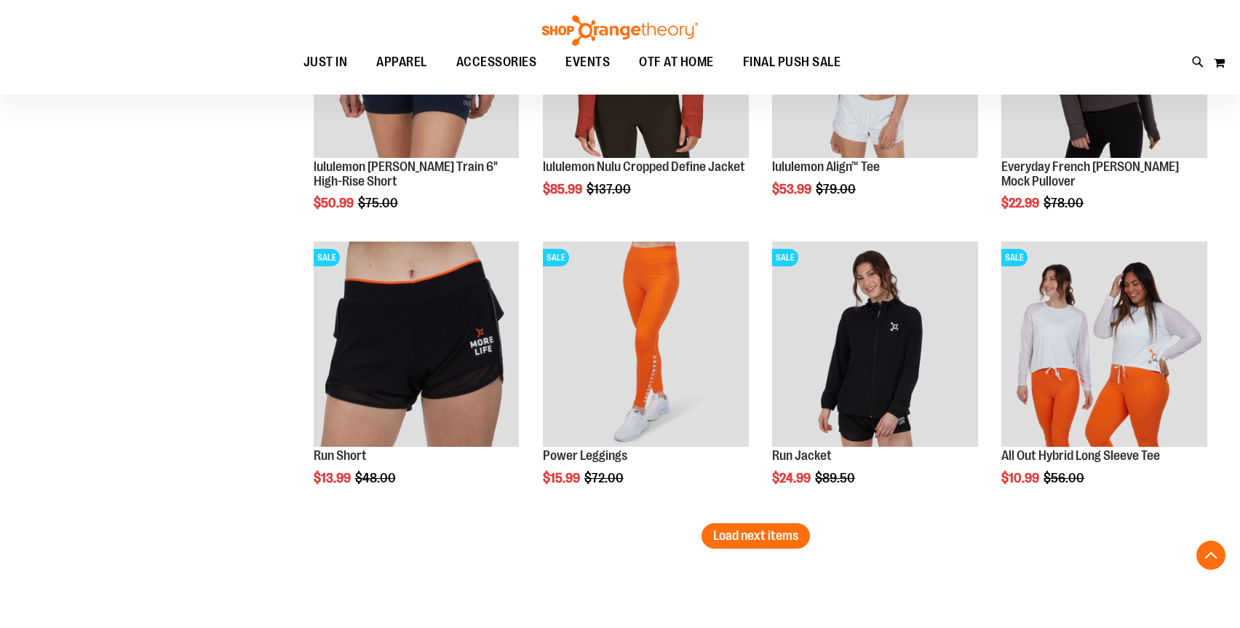
scroll to position [7645, 0]
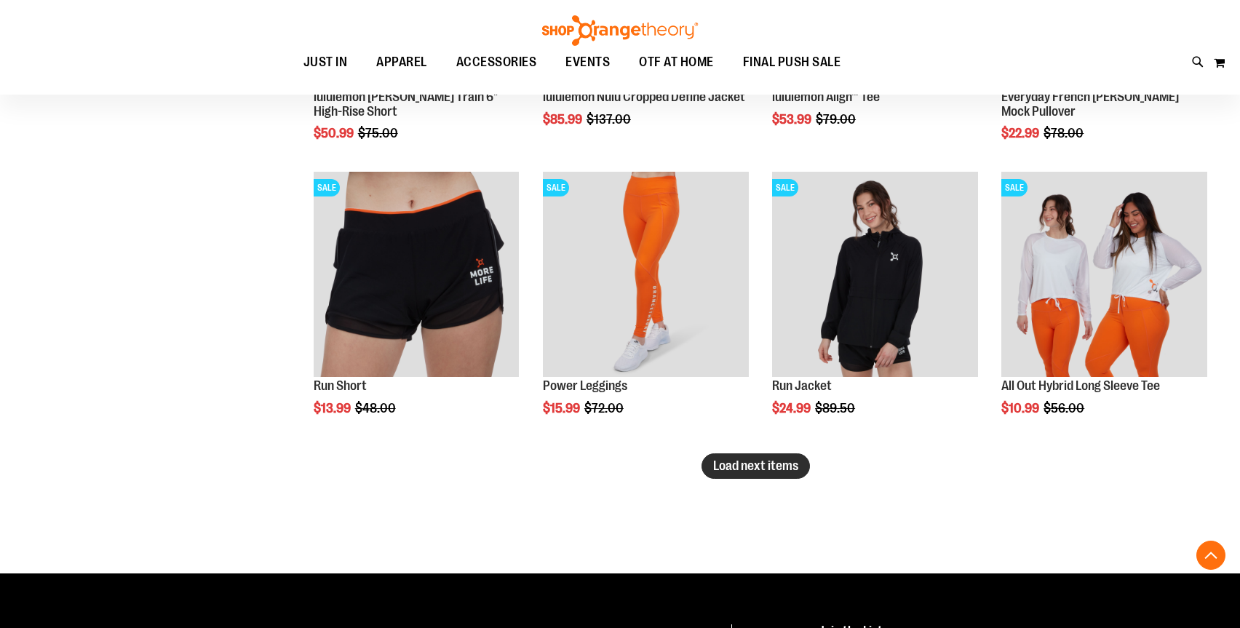
click at [714, 469] on span "Load next items" at bounding box center [755, 466] width 85 height 15
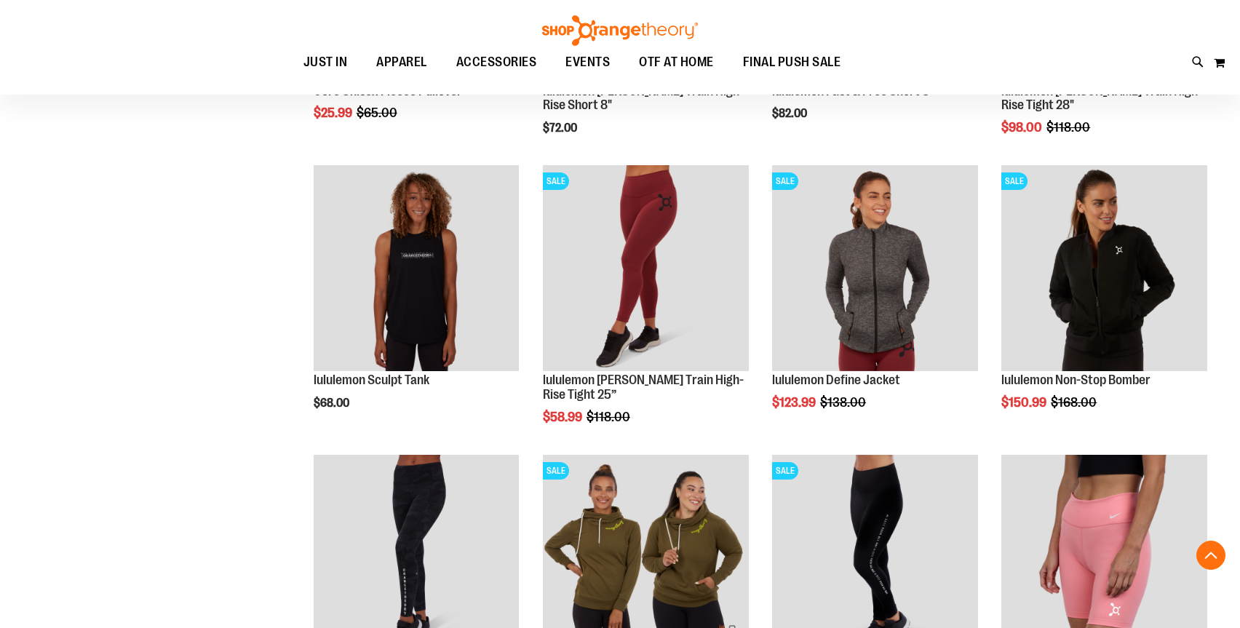
scroll to position [8630, 0]
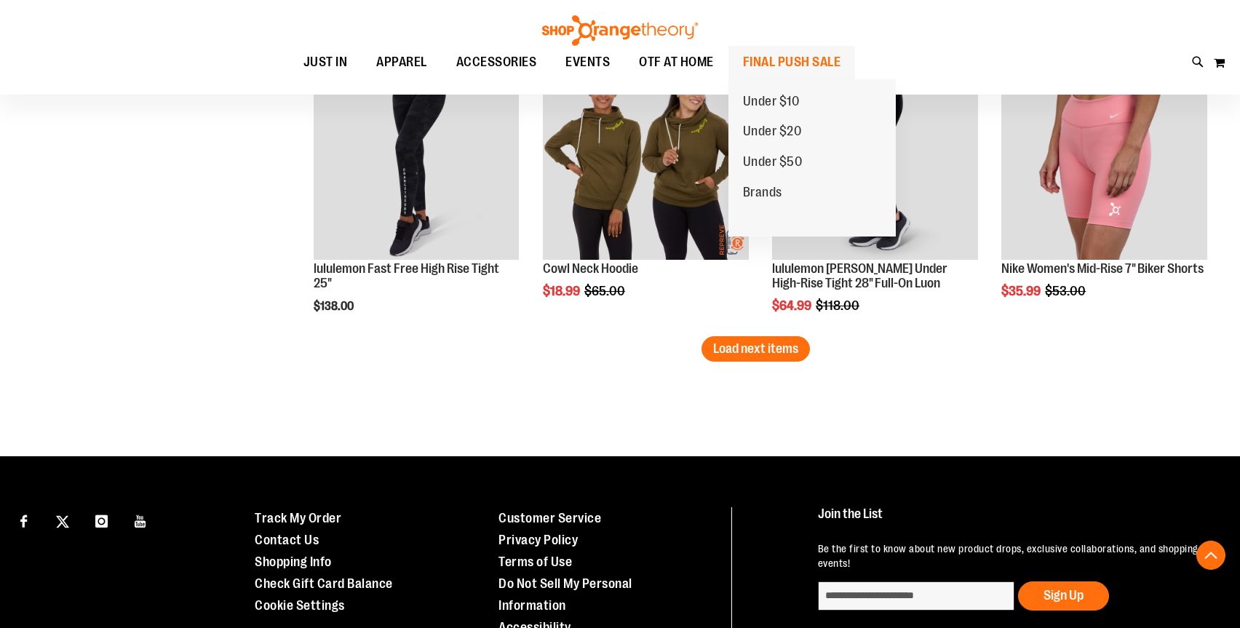
click at [753, 59] on span "FINAL PUSH SALE" at bounding box center [792, 62] width 98 height 33
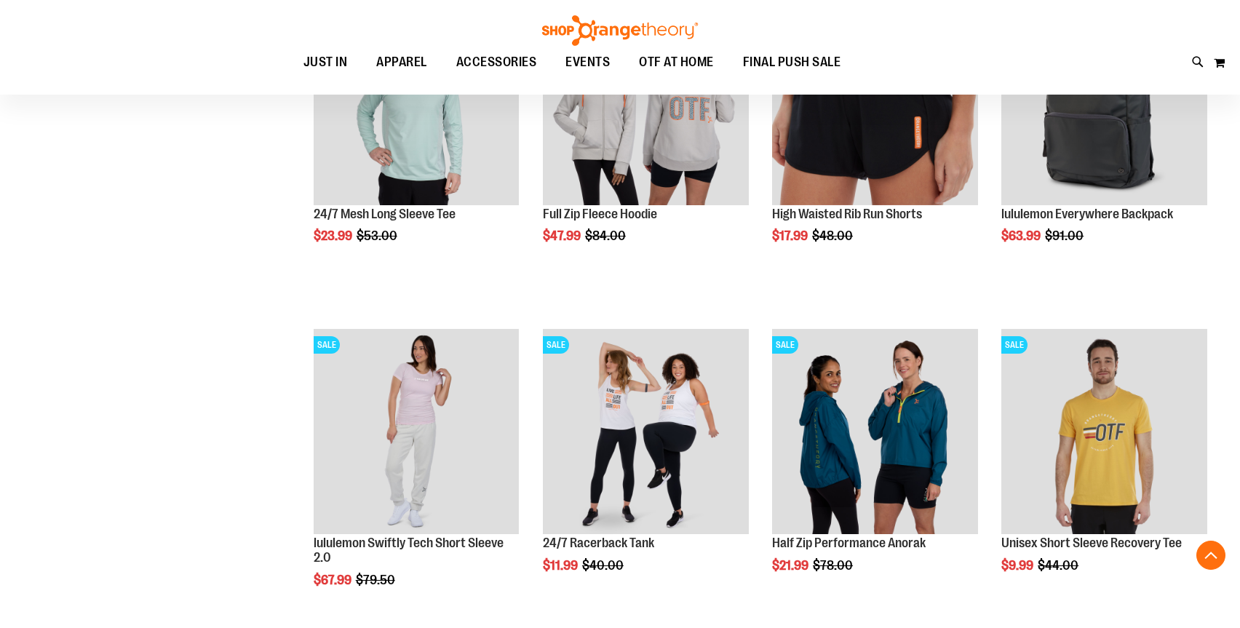
scroll to position [806, 0]
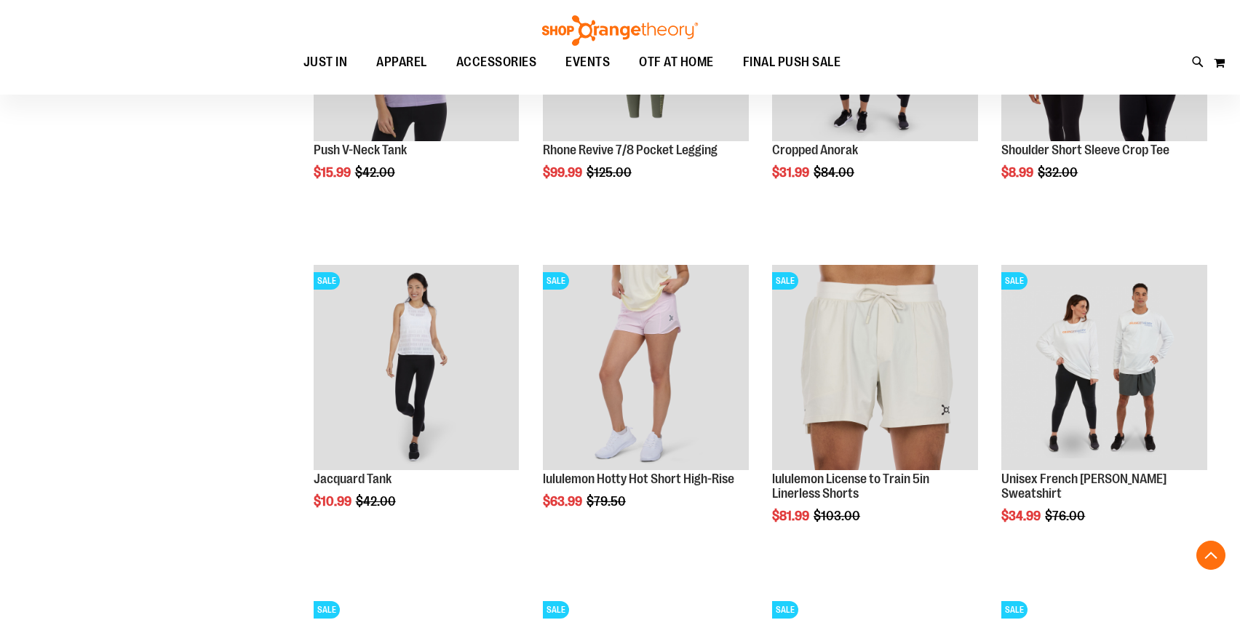
scroll to position [1357, 0]
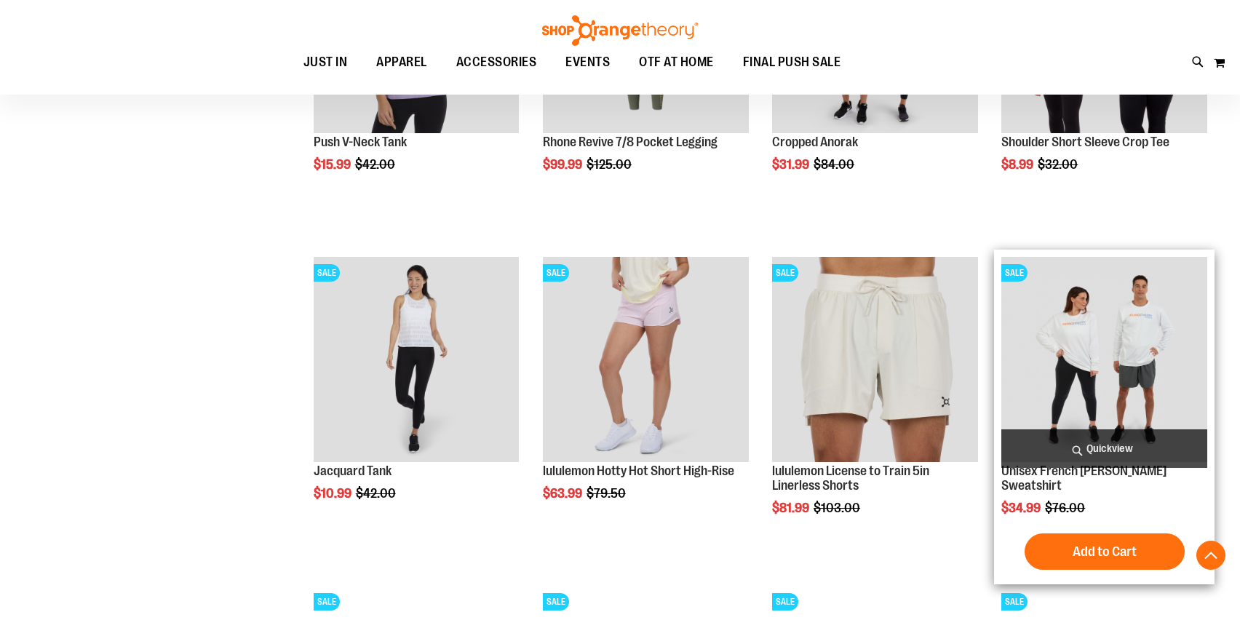
click at [1047, 445] on span "Quickview" at bounding box center [1104, 448] width 206 height 39
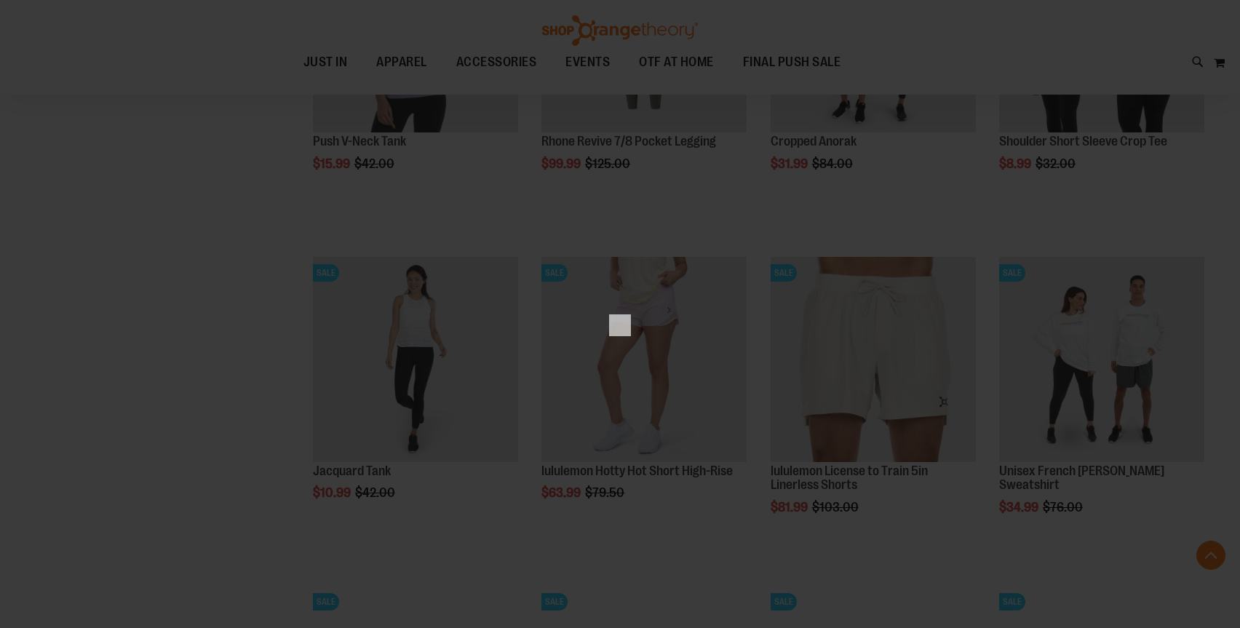
scroll to position [0, 0]
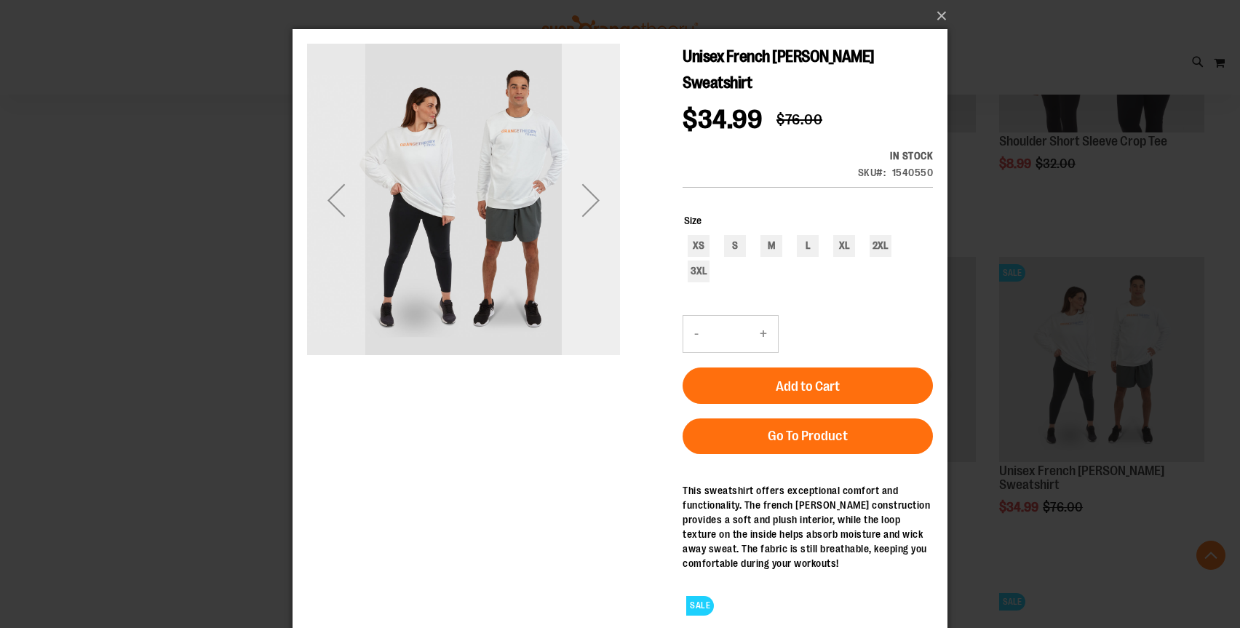
click at [590, 206] on div "Next" at bounding box center [591, 200] width 58 height 58
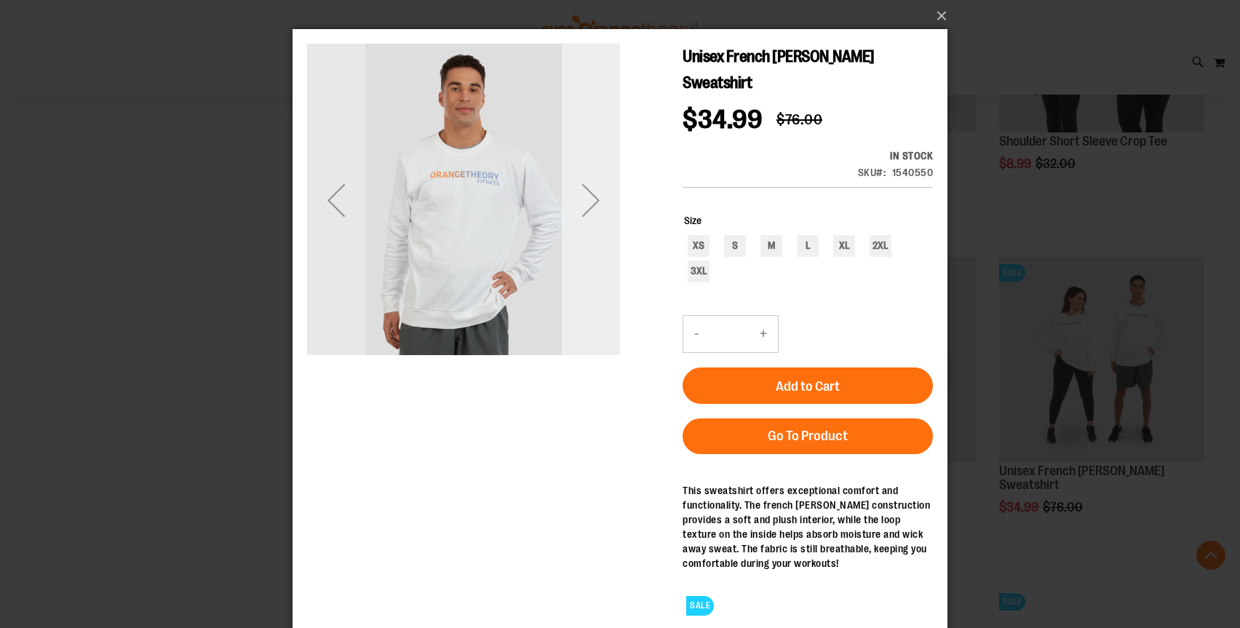
click at [590, 206] on div "Next" at bounding box center [591, 200] width 58 height 58
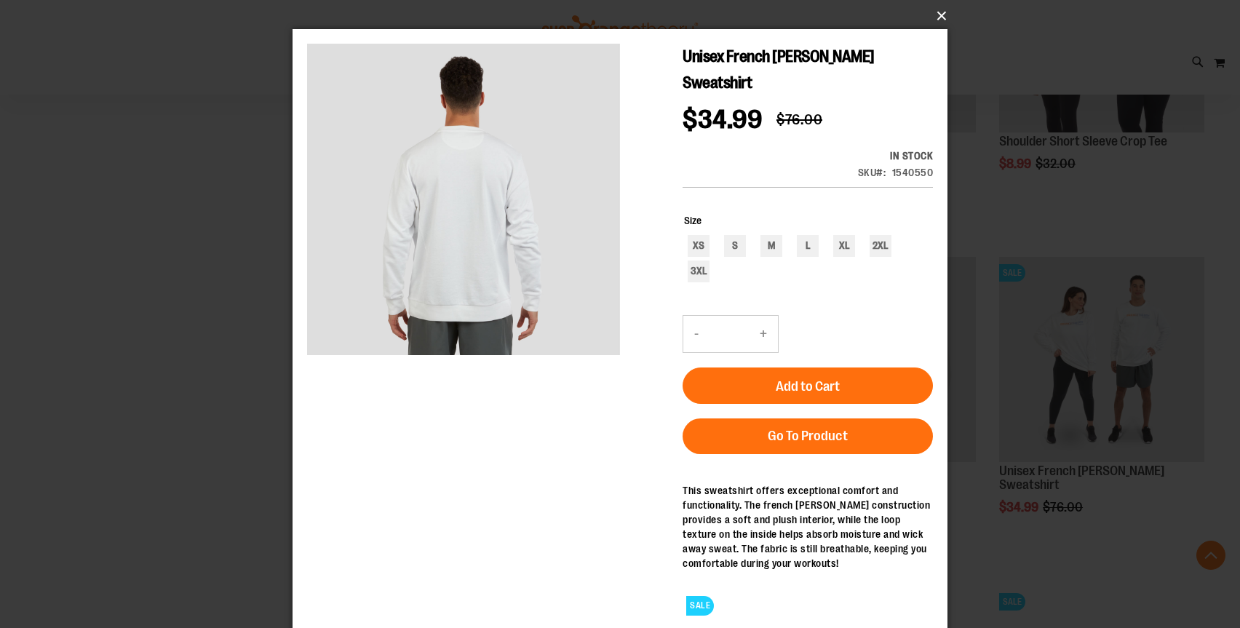
click at [943, 20] on button "×" at bounding box center [624, 16] width 655 height 32
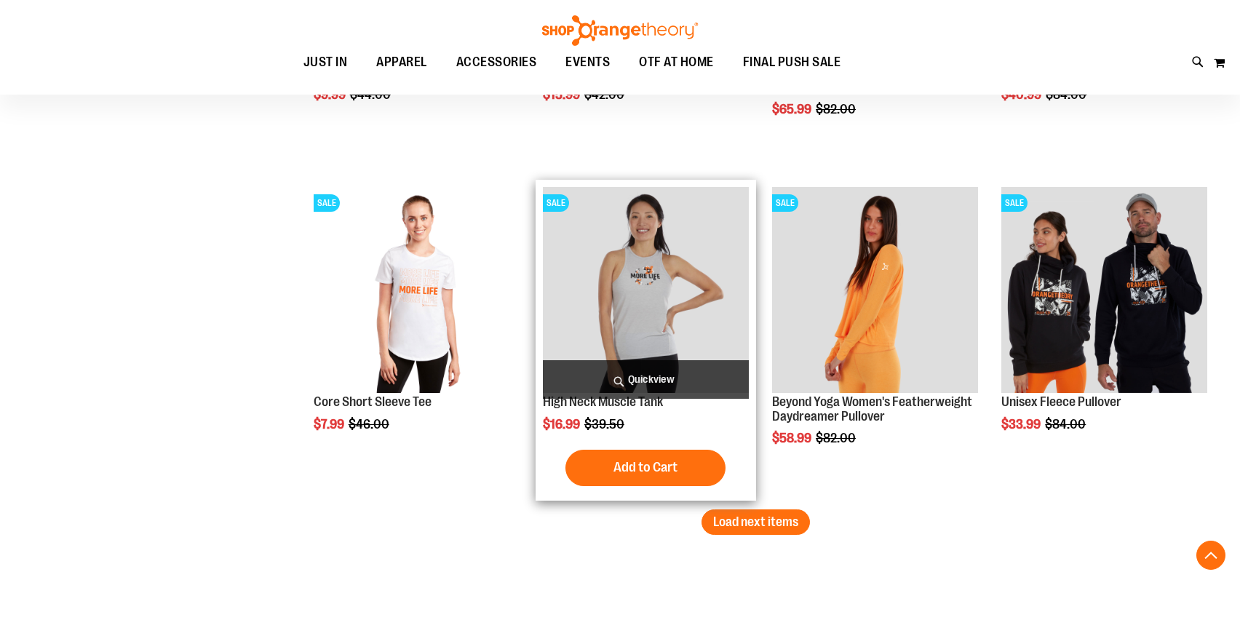
scroll to position [2747, 0]
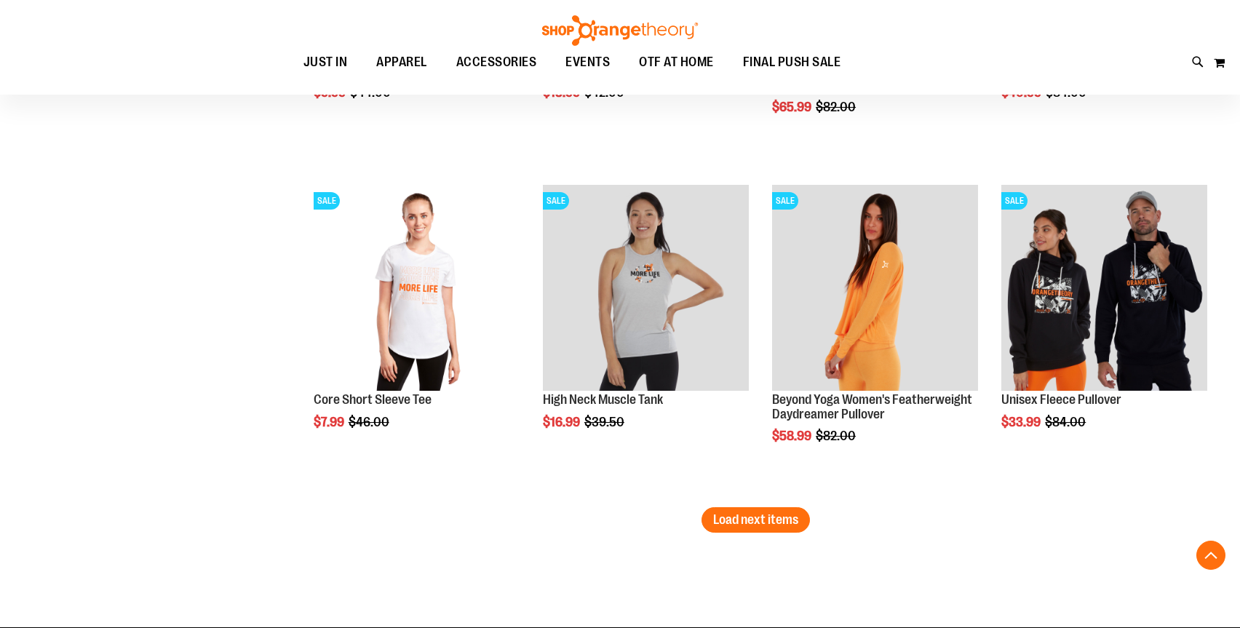
click at [728, 517] on span "Load next items" at bounding box center [755, 519] width 85 height 15
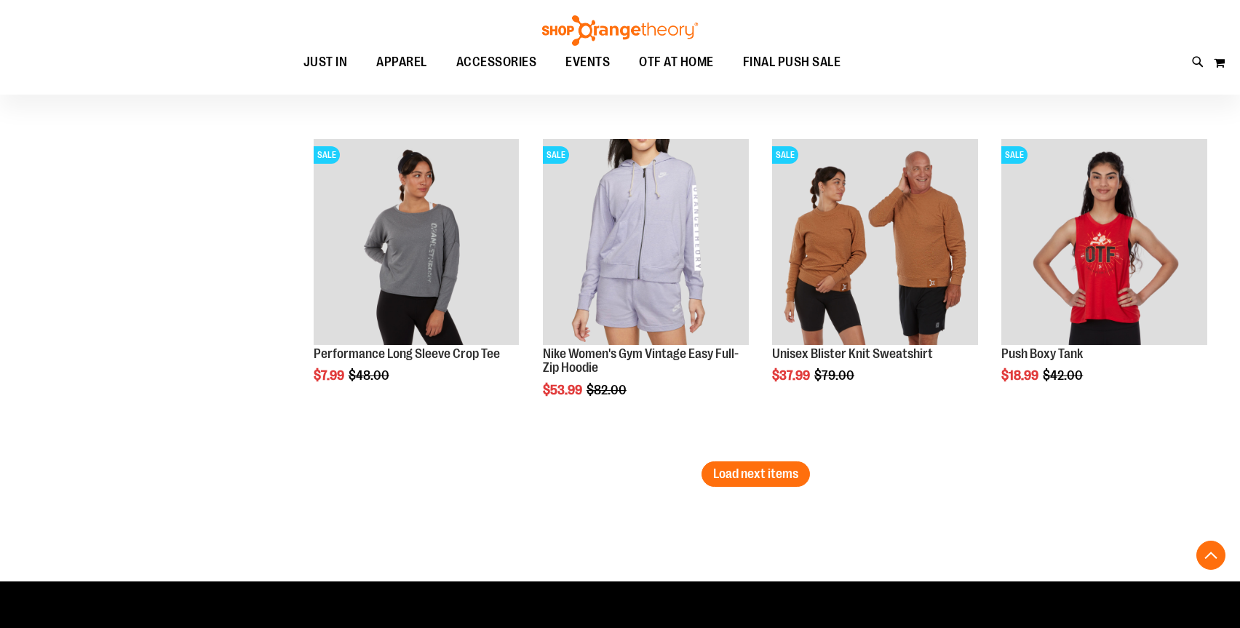
scroll to position [3802, 0]
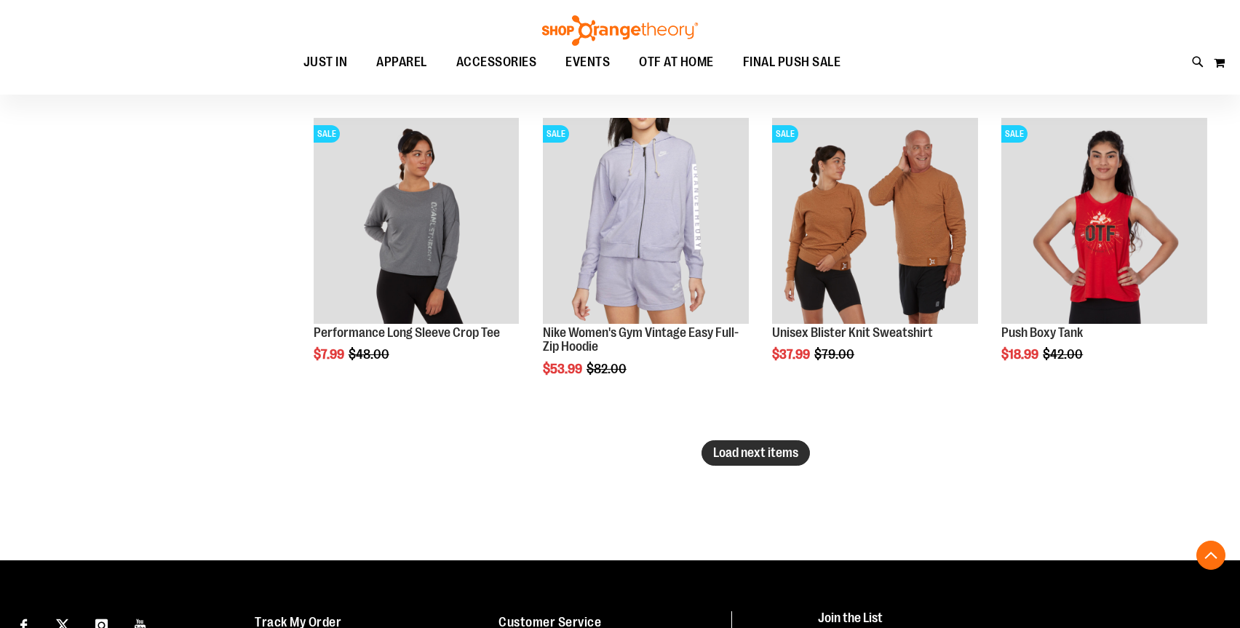
click at [736, 459] on span "Load next items" at bounding box center [755, 452] width 85 height 15
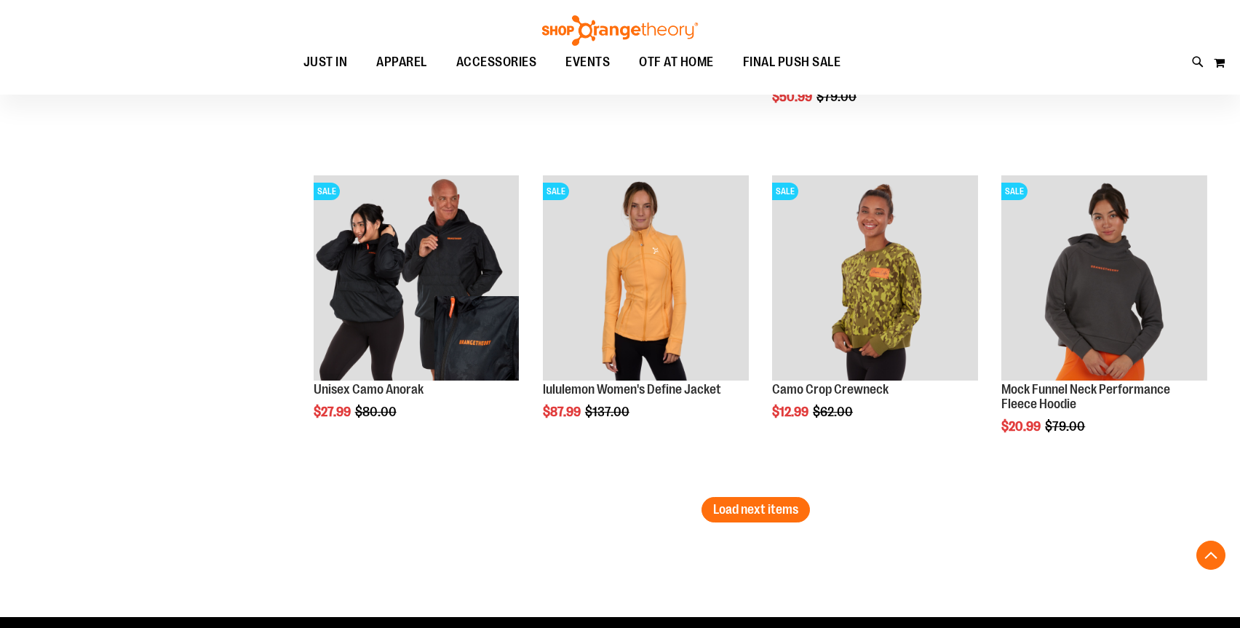
scroll to position [4735, 0]
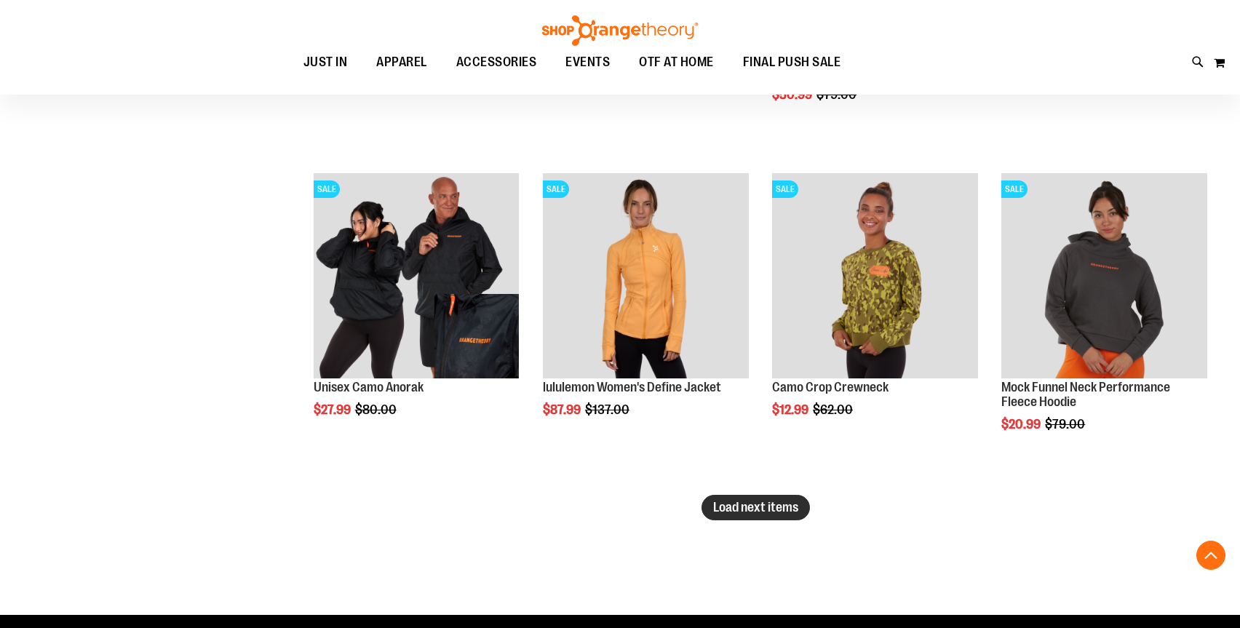
click at [727, 507] on span "Load next items" at bounding box center [755, 507] width 85 height 15
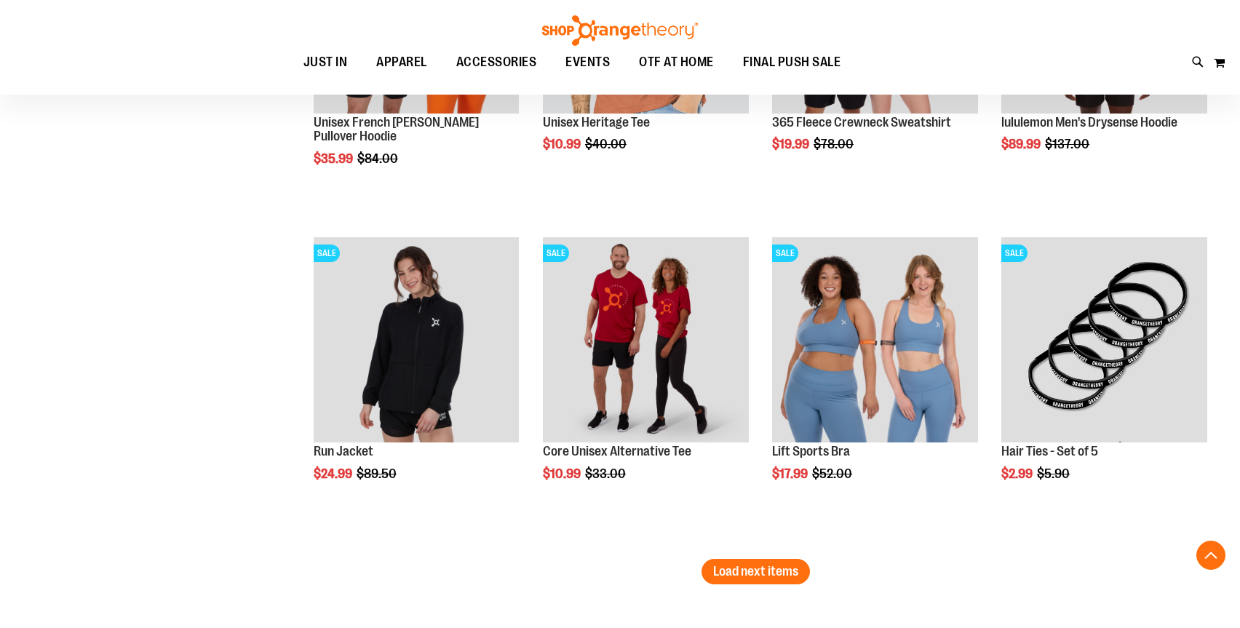
scroll to position [5661, 0]
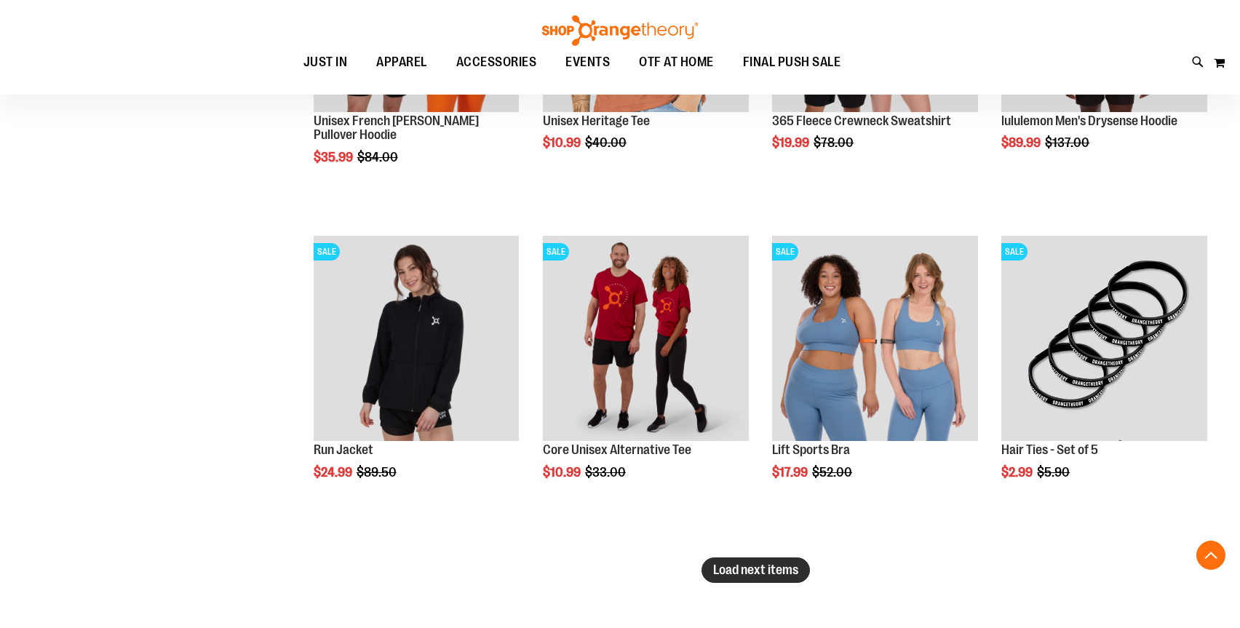
click at [726, 581] on button "Load next items" at bounding box center [756, 570] width 108 height 25
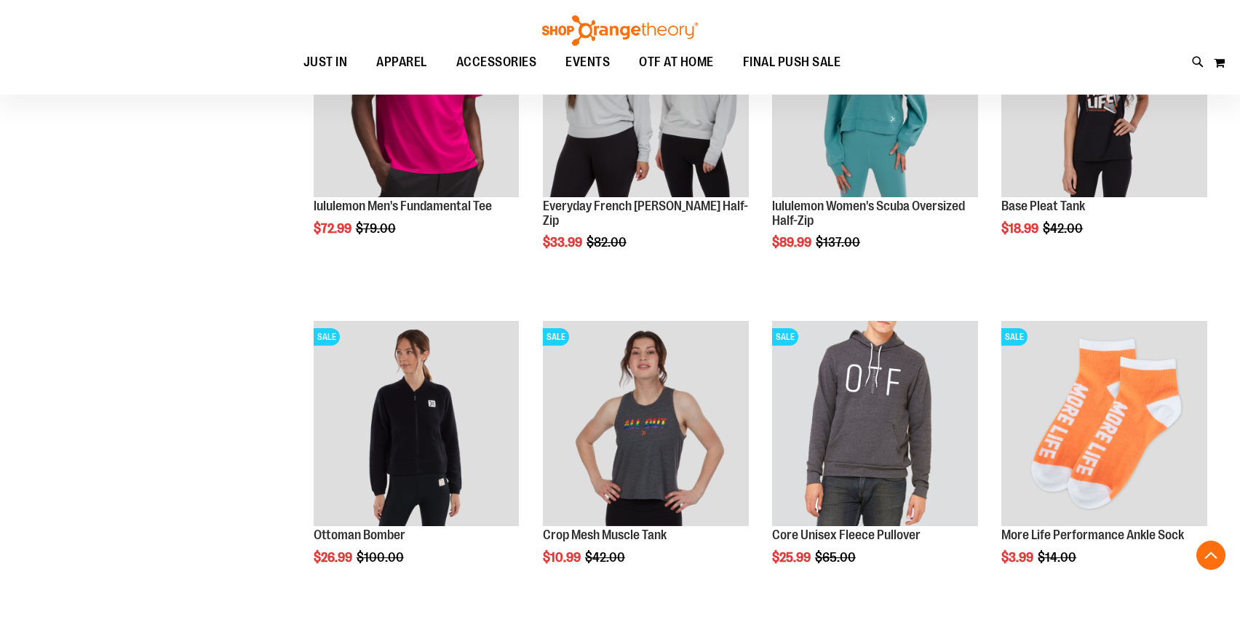
scroll to position [6343, 0]
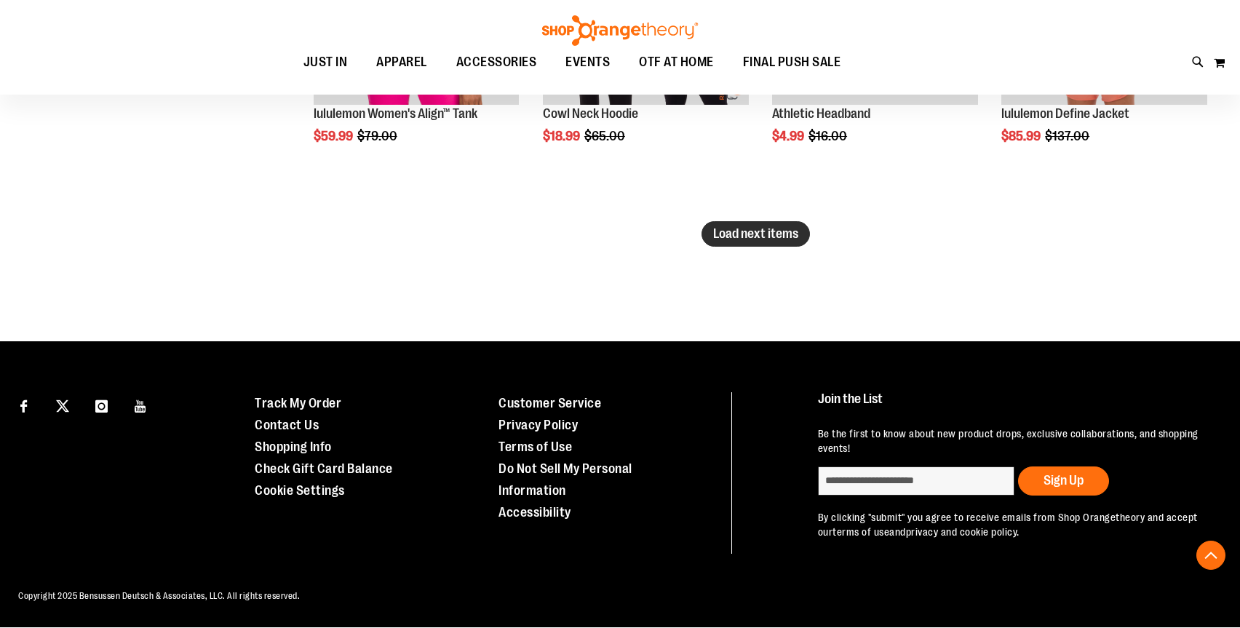
click at [737, 237] on span "Load next items" at bounding box center [755, 233] width 85 height 15
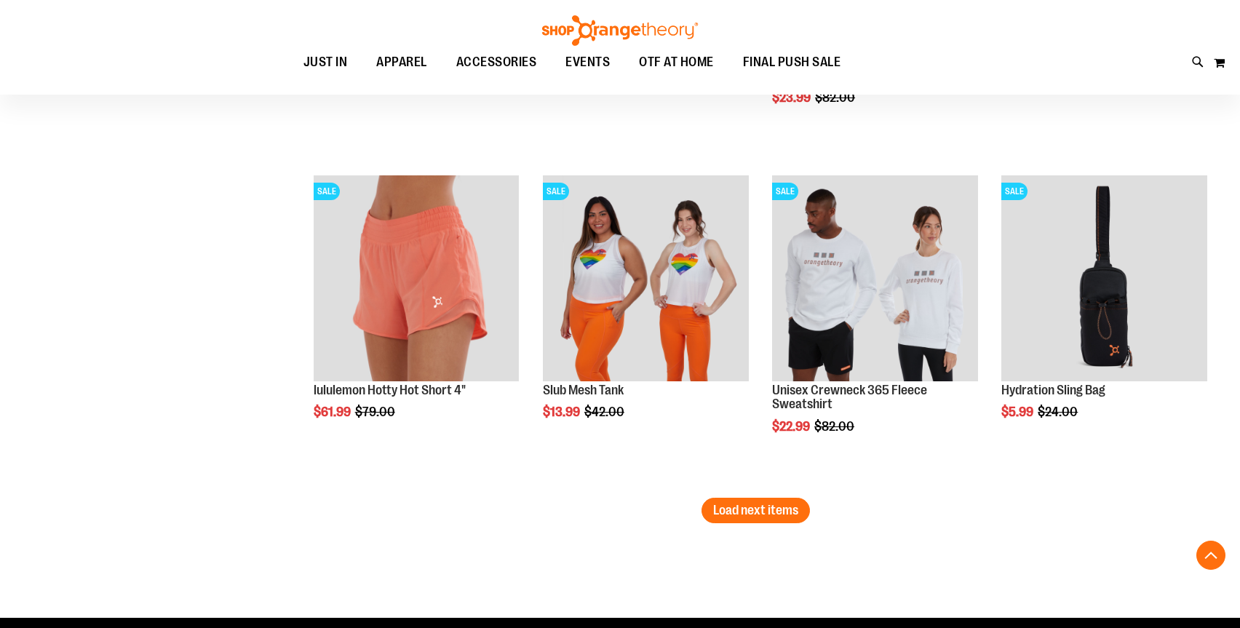
scroll to position [7698, 0]
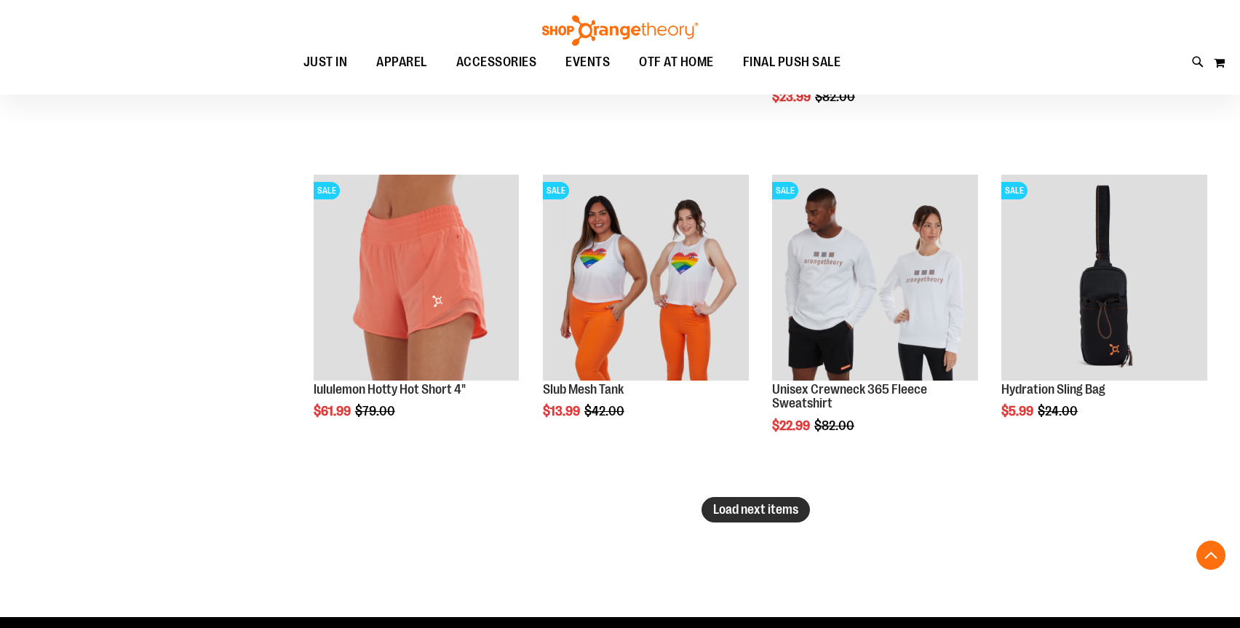
click at [759, 503] on span "Load next items" at bounding box center [755, 509] width 85 height 15
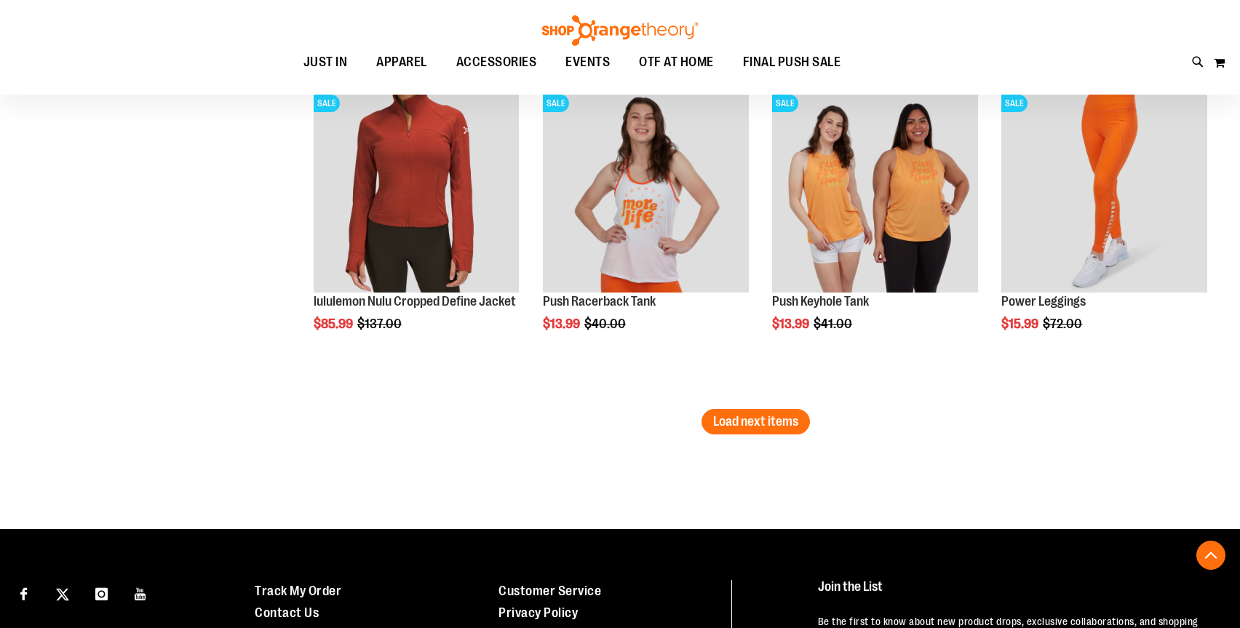
scroll to position [8790, 0]
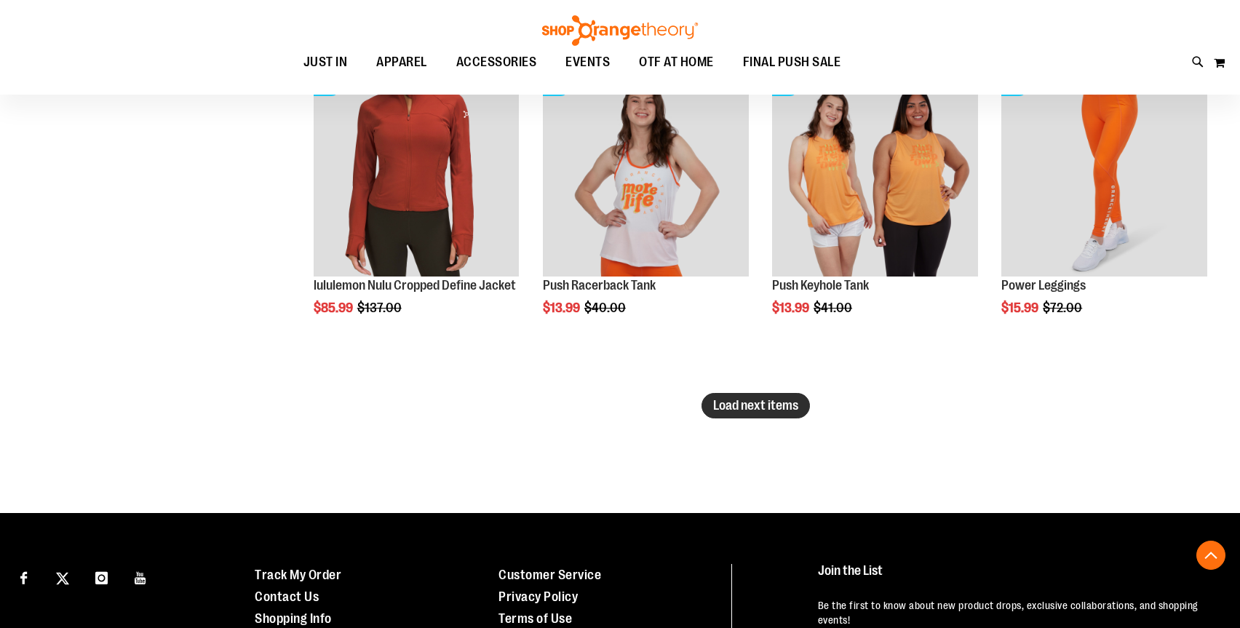
click at [734, 396] on button "Load next items" at bounding box center [756, 405] width 108 height 25
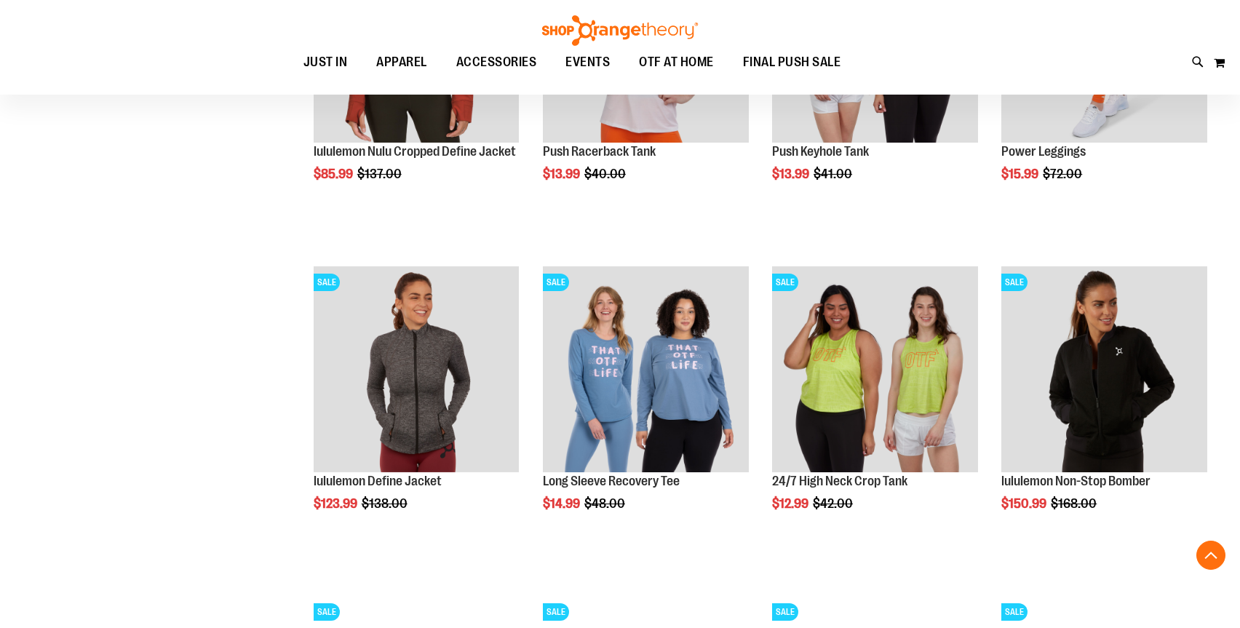
scroll to position [8925, 0]
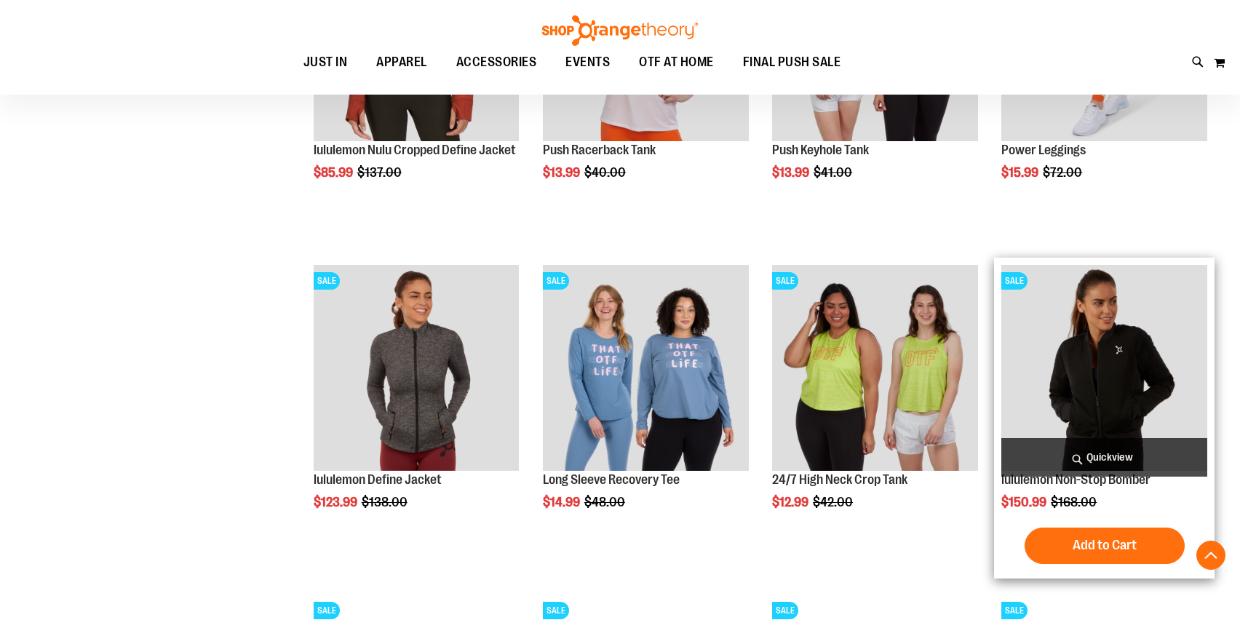
click at [1041, 451] on span "Quickview" at bounding box center [1104, 457] width 206 height 39
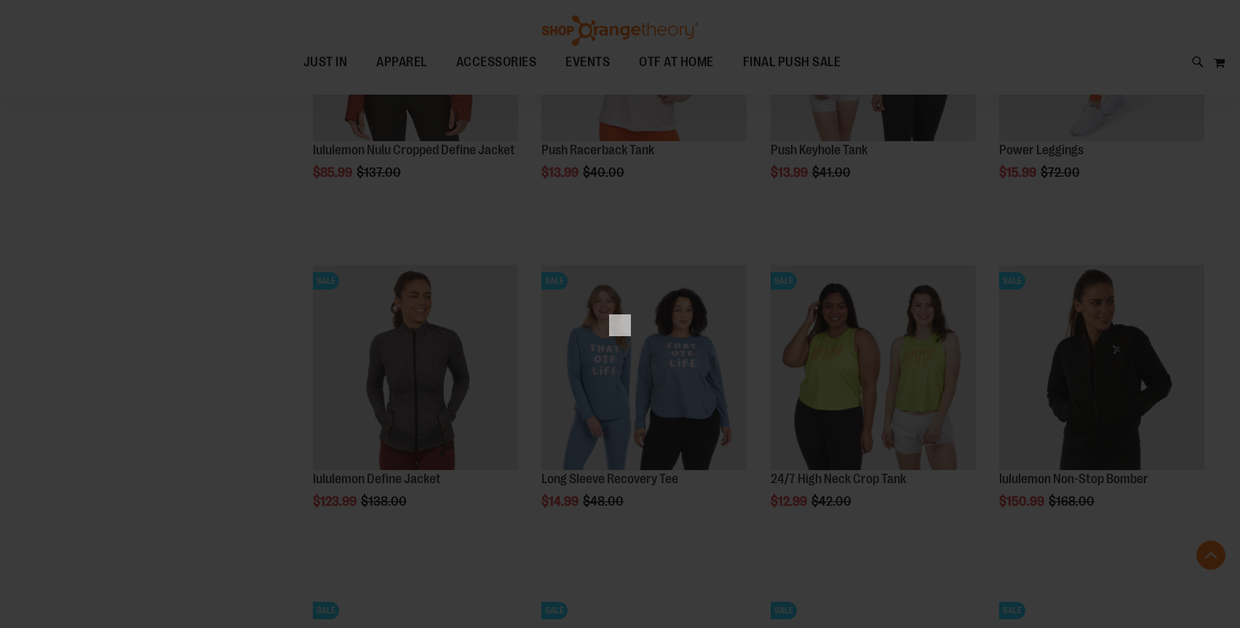
scroll to position [0, 0]
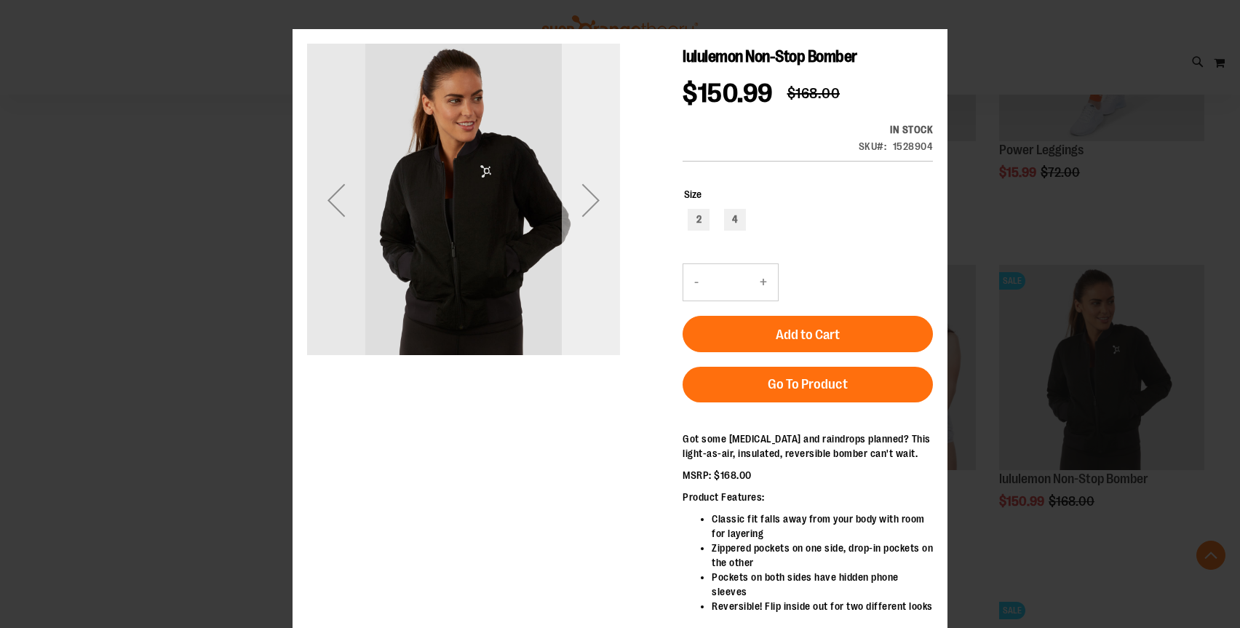
click at [584, 194] on div "Next" at bounding box center [591, 200] width 58 height 58
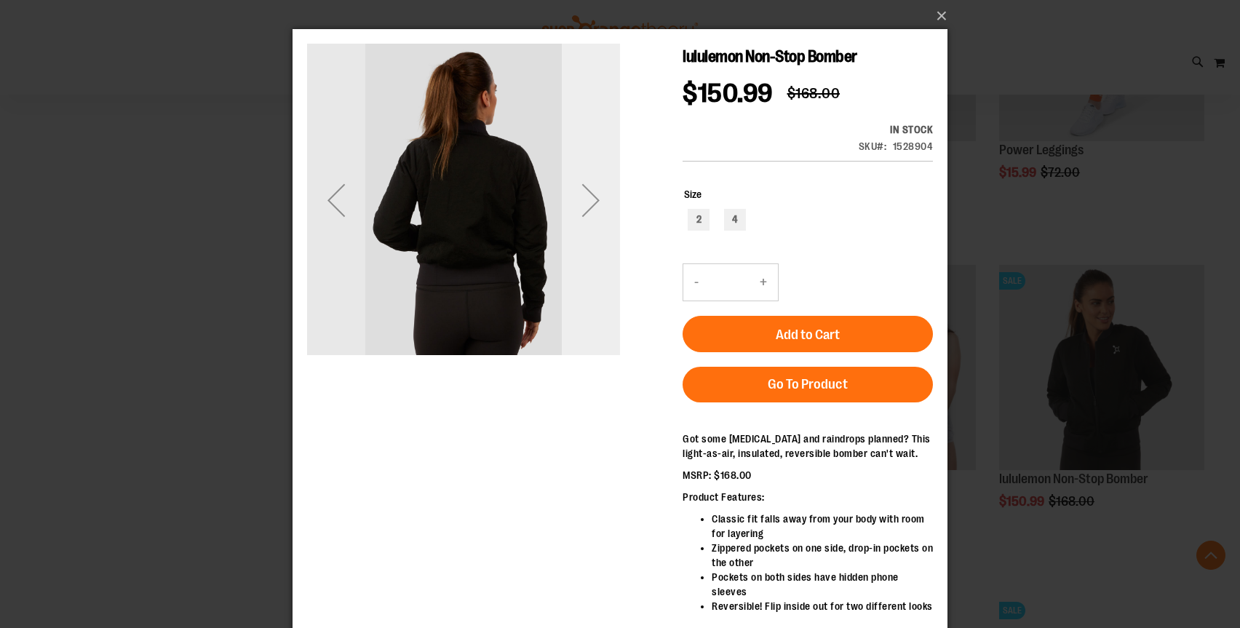
click at [584, 194] on div "Next" at bounding box center [591, 200] width 58 height 58
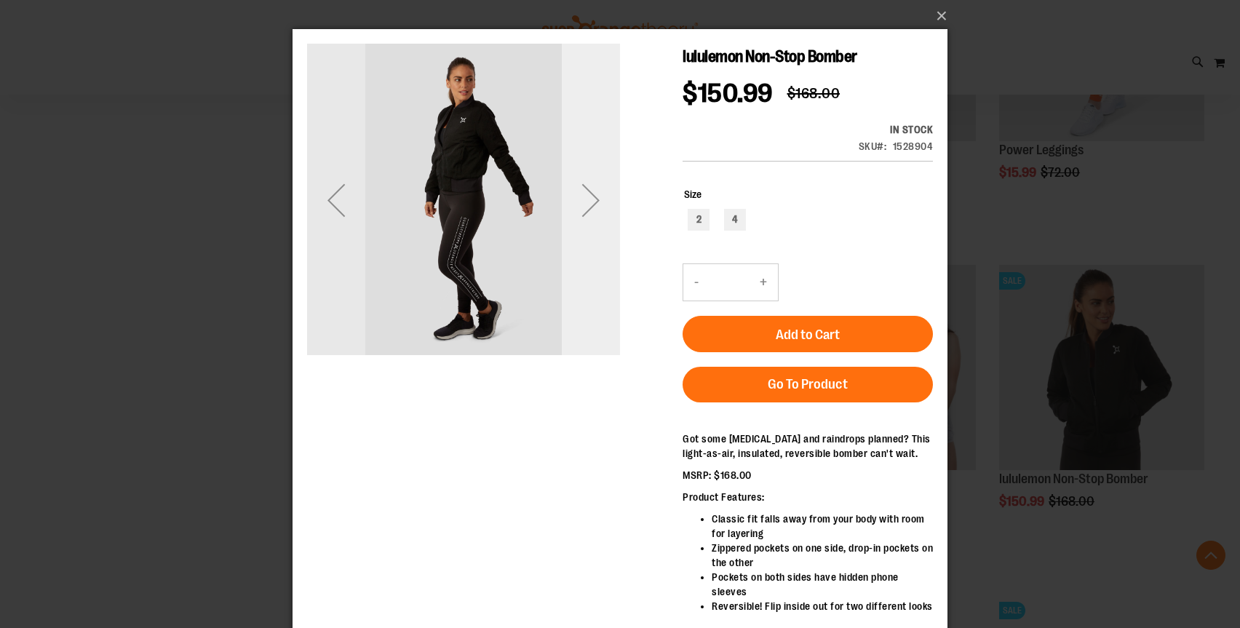
click at [584, 194] on div "Next" at bounding box center [591, 200] width 58 height 58
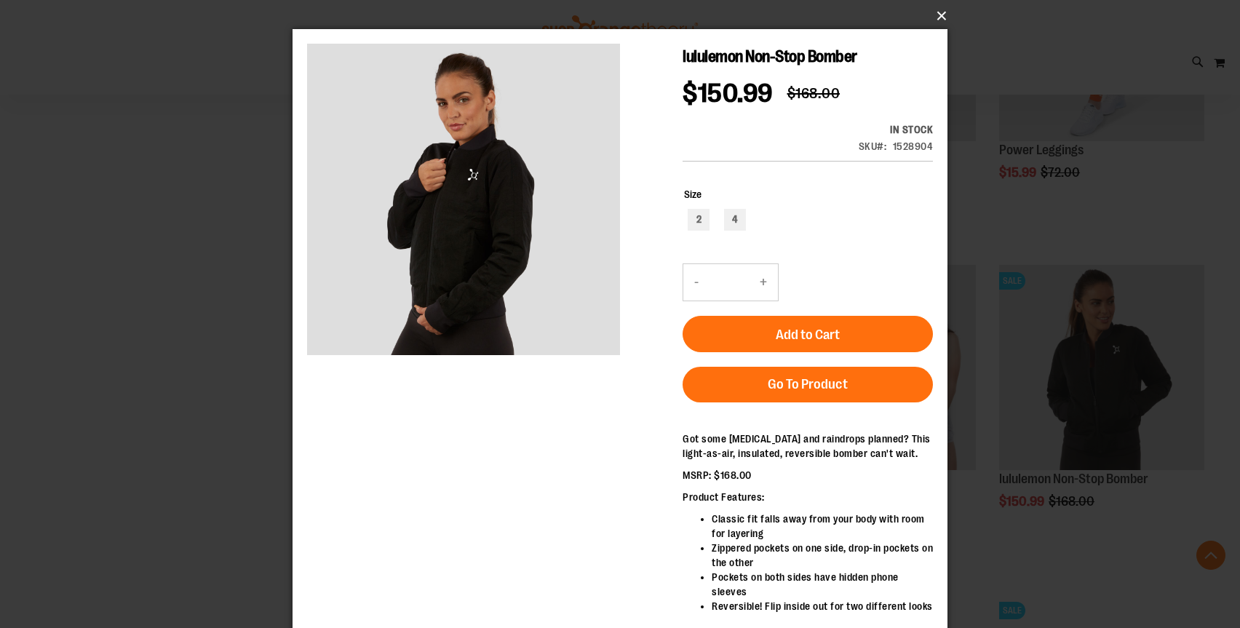
click at [935, 23] on button "×" at bounding box center [624, 16] width 655 height 32
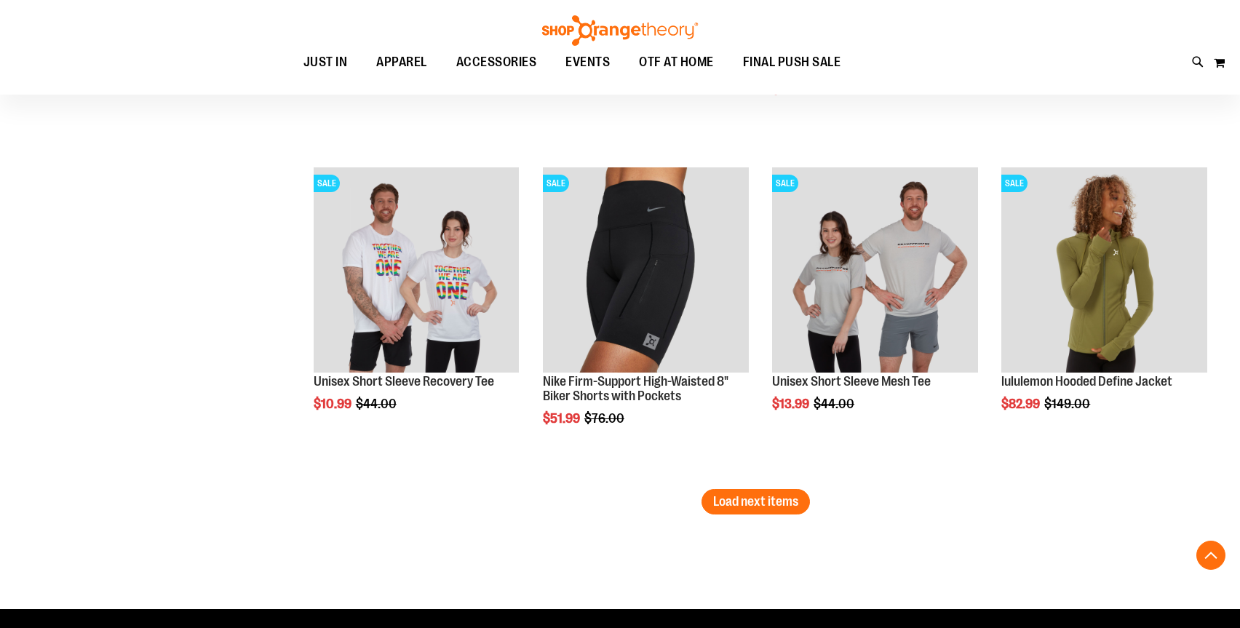
scroll to position [9684, 0]
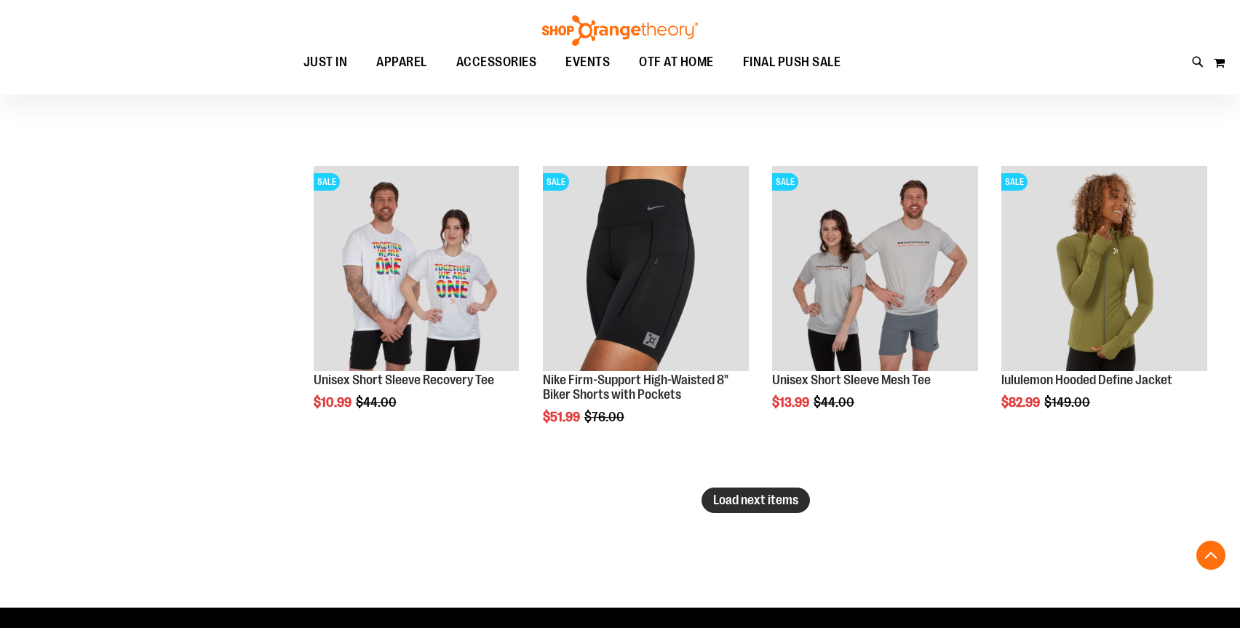
click at [753, 505] on span "Load next items" at bounding box center [755, 500] width 85 height 15
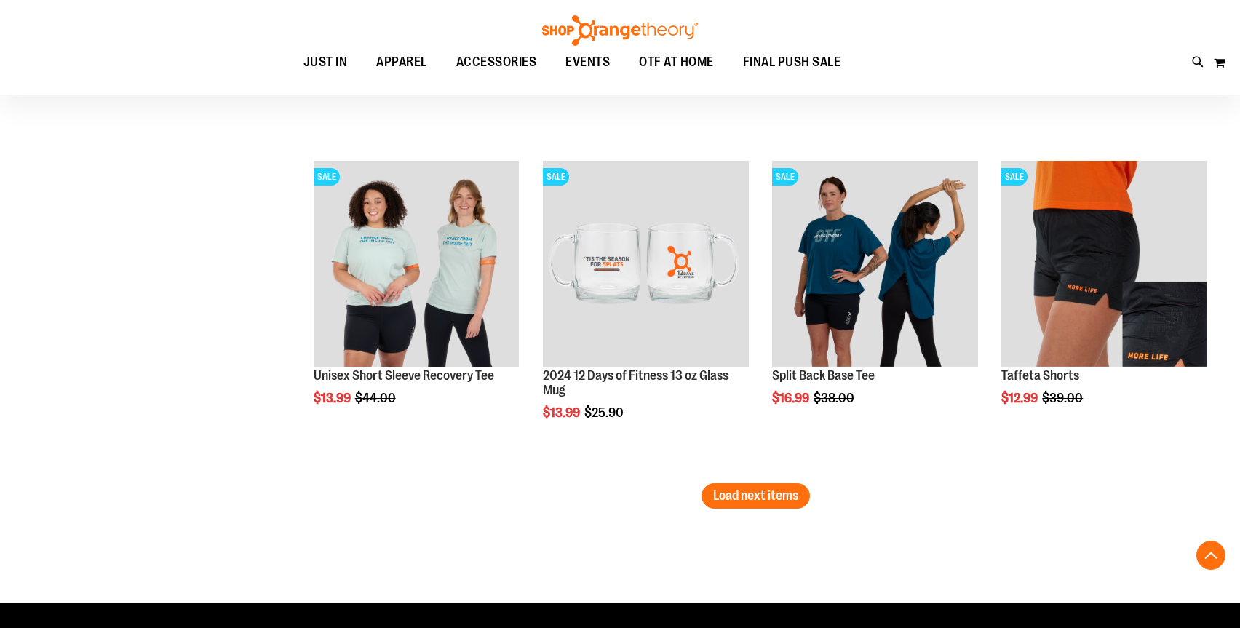
scroll to position [10681, 0]
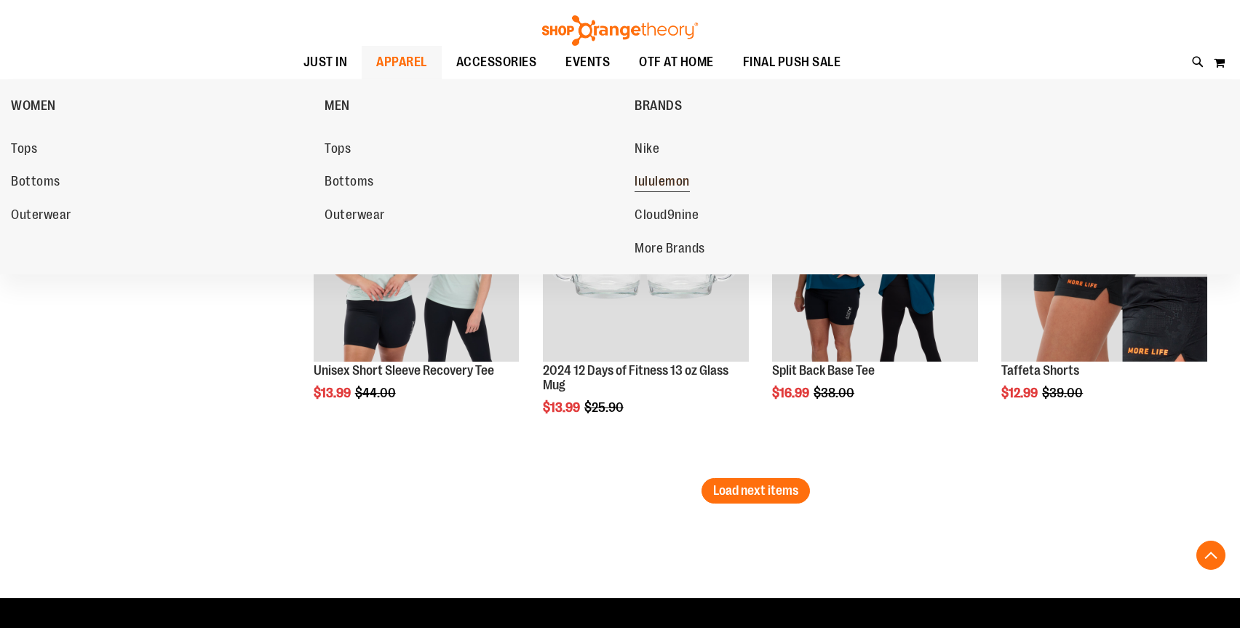
click at [681, 173] on link "lululemon" at bounding box center [784, 182] width 299 height 26
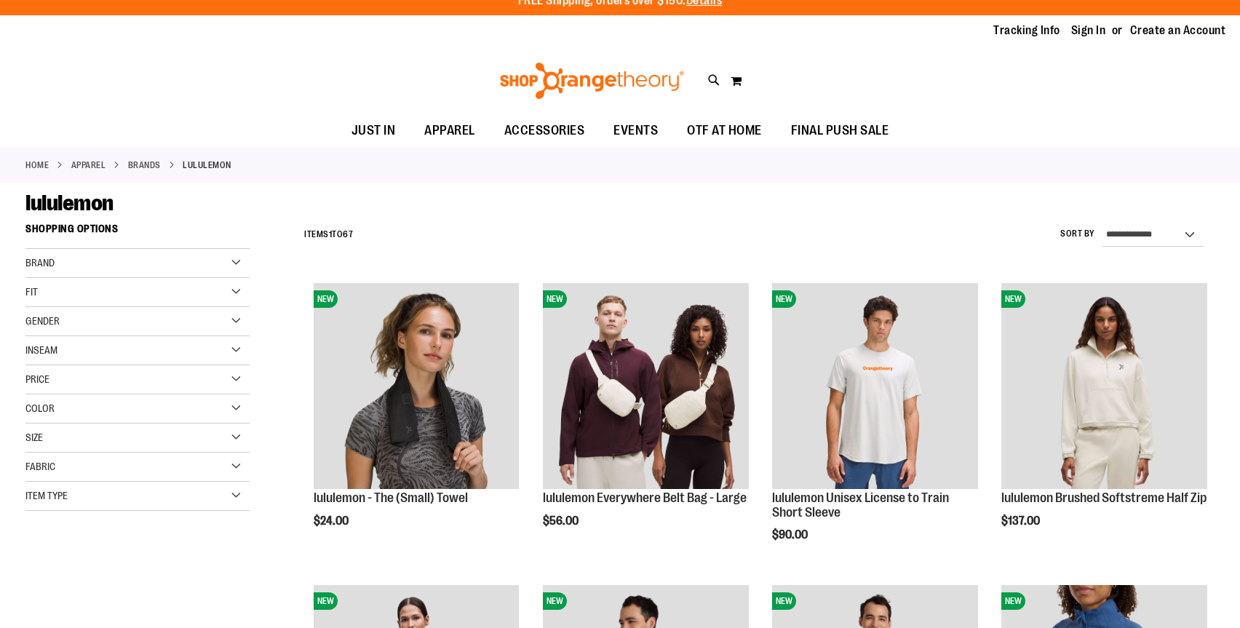
scroll to position [15, 0]
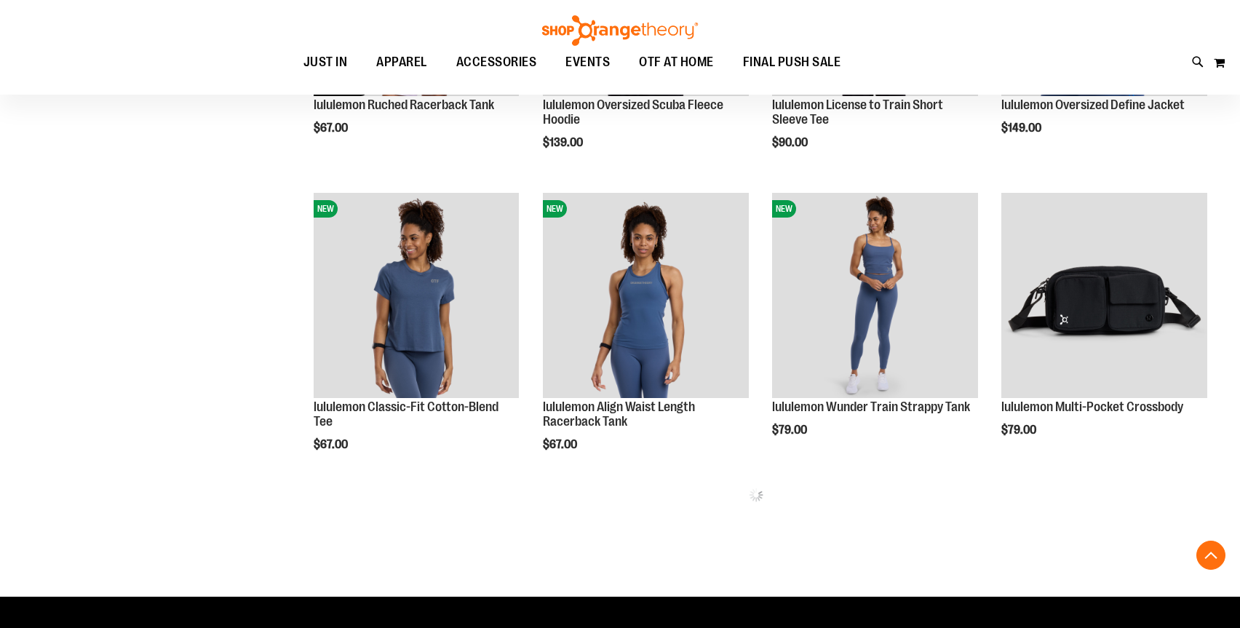
scroll to position [742, 0]
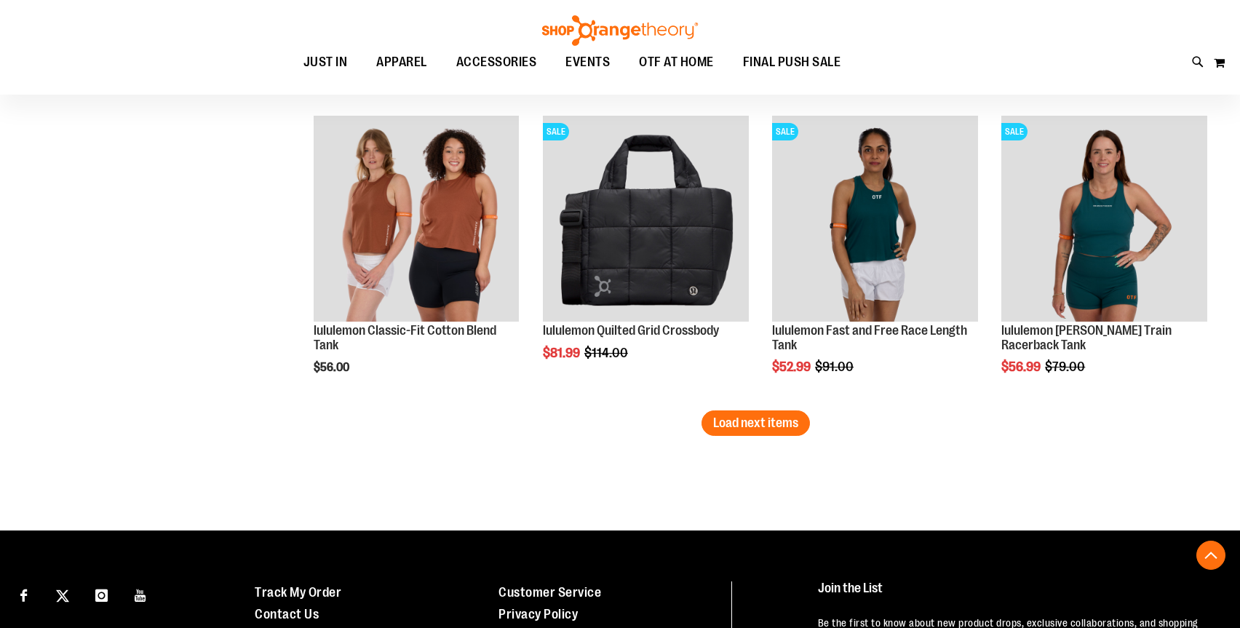
scroll to position [2599, 0]
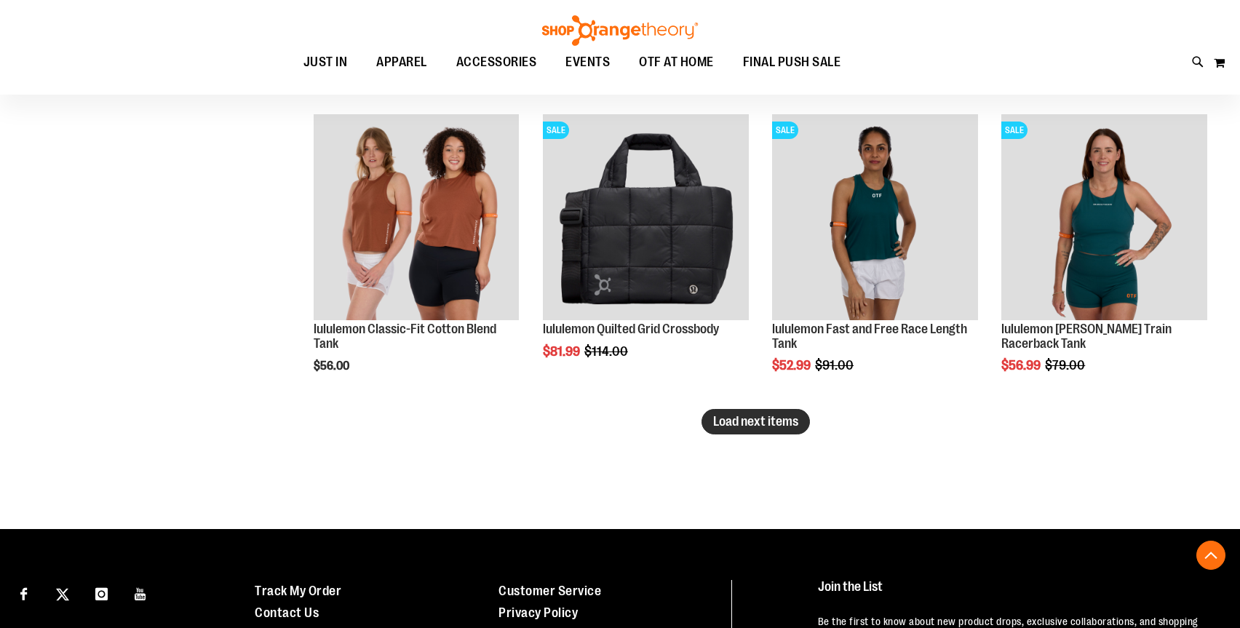
click at [769, 427] on span "Load next items" at bounding box center [755, 421] width 85 height 15
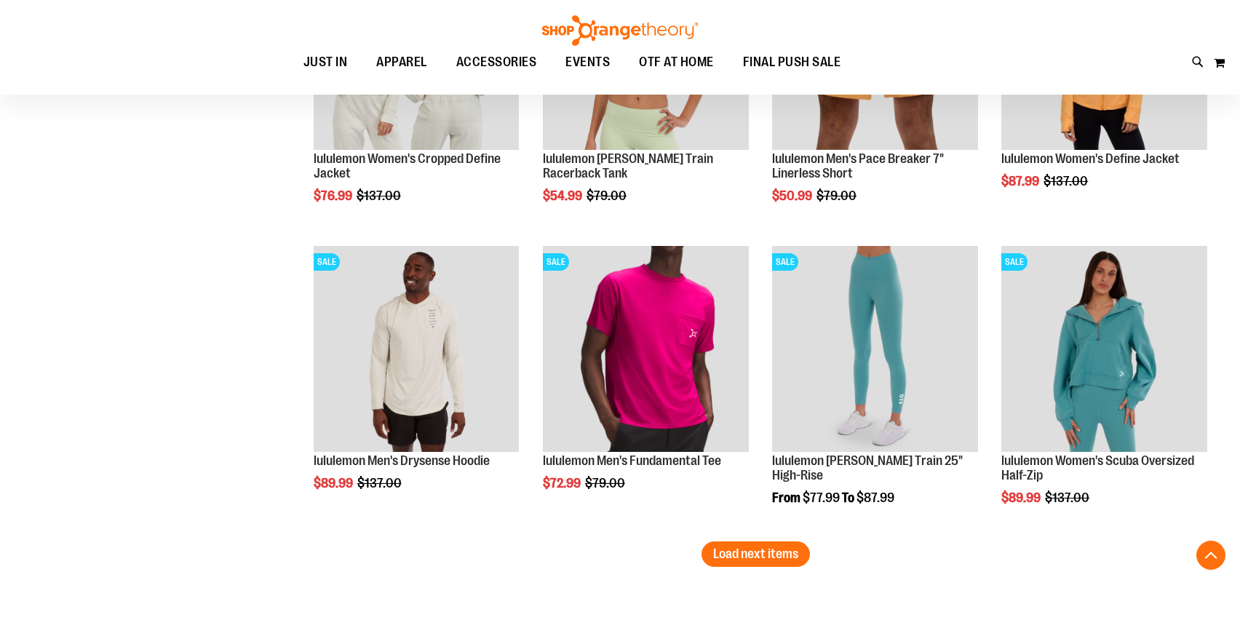
scroll to position [3461, 0]
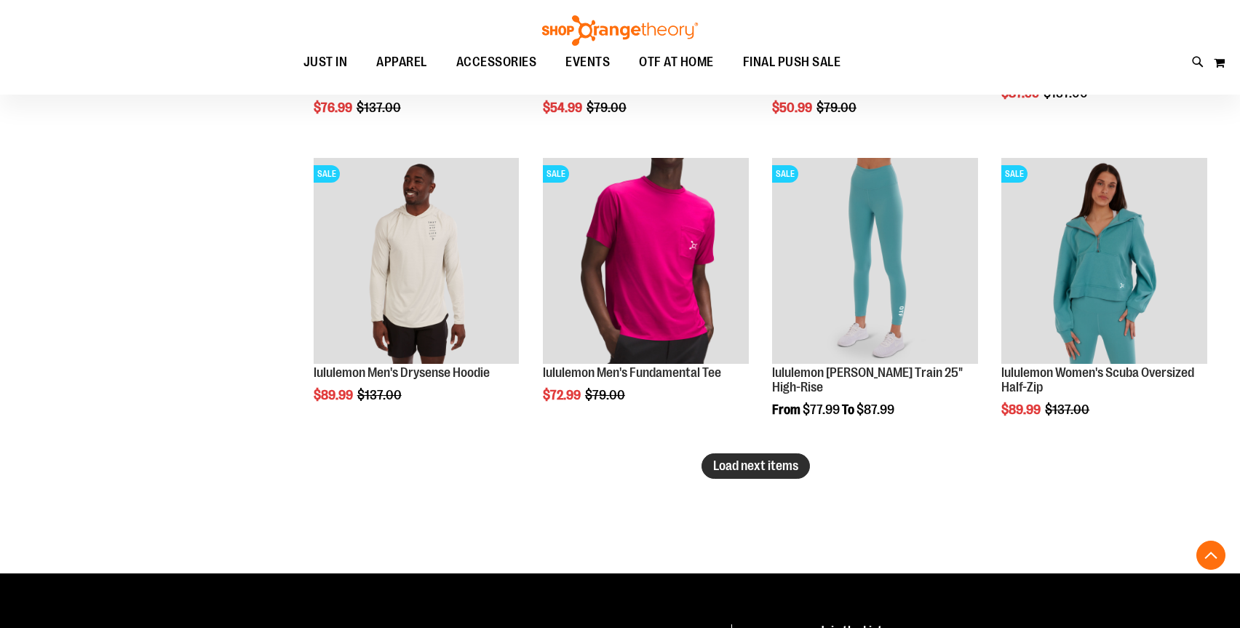
click at [759, 462] on span "Load next items" at bounding box center [755, 466] width 85 height 15
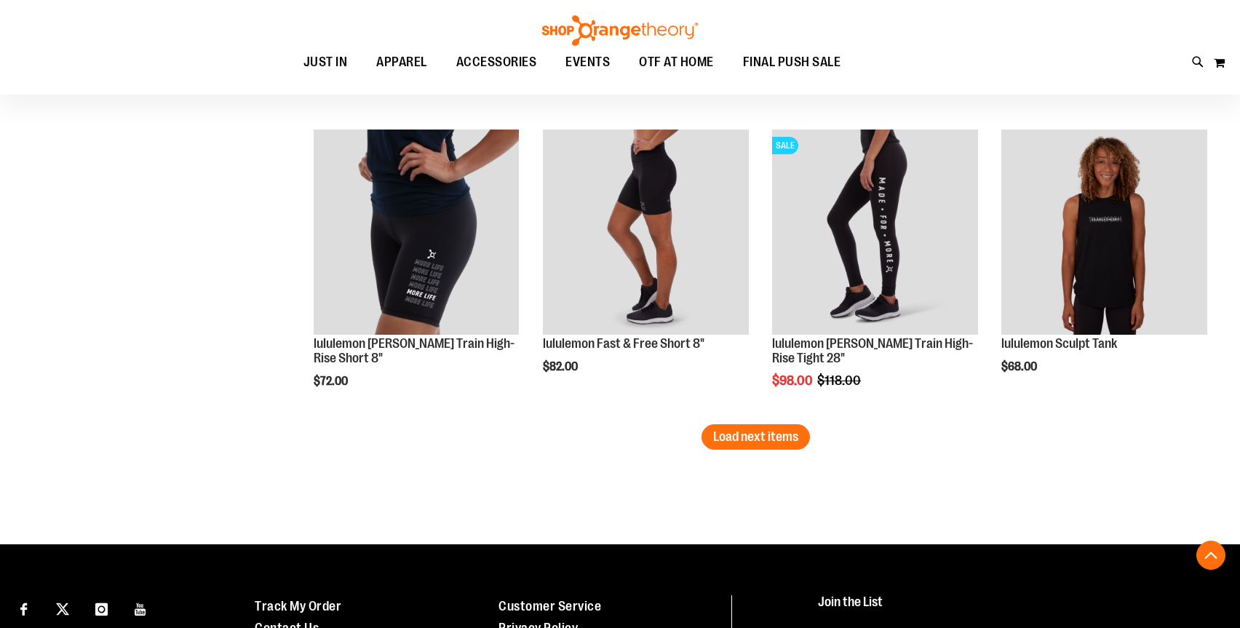
scroll to position [4363, 0]
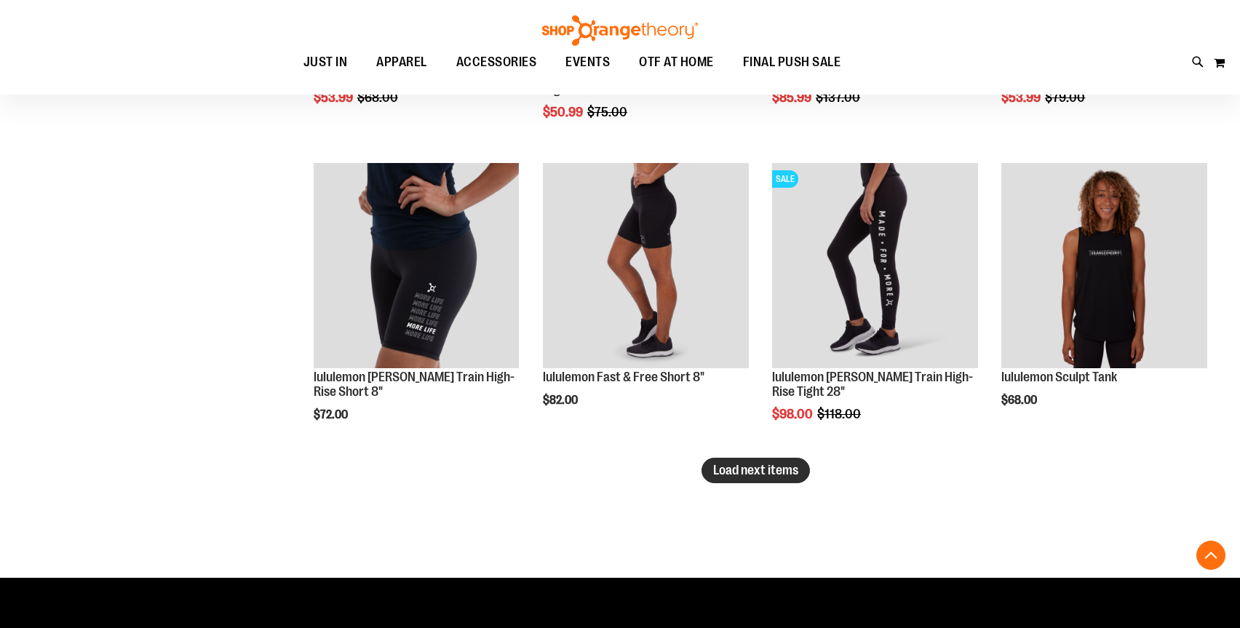
click at [755, 474] on span "Load next items" at bounding box center [755, 470] width 85 height 15
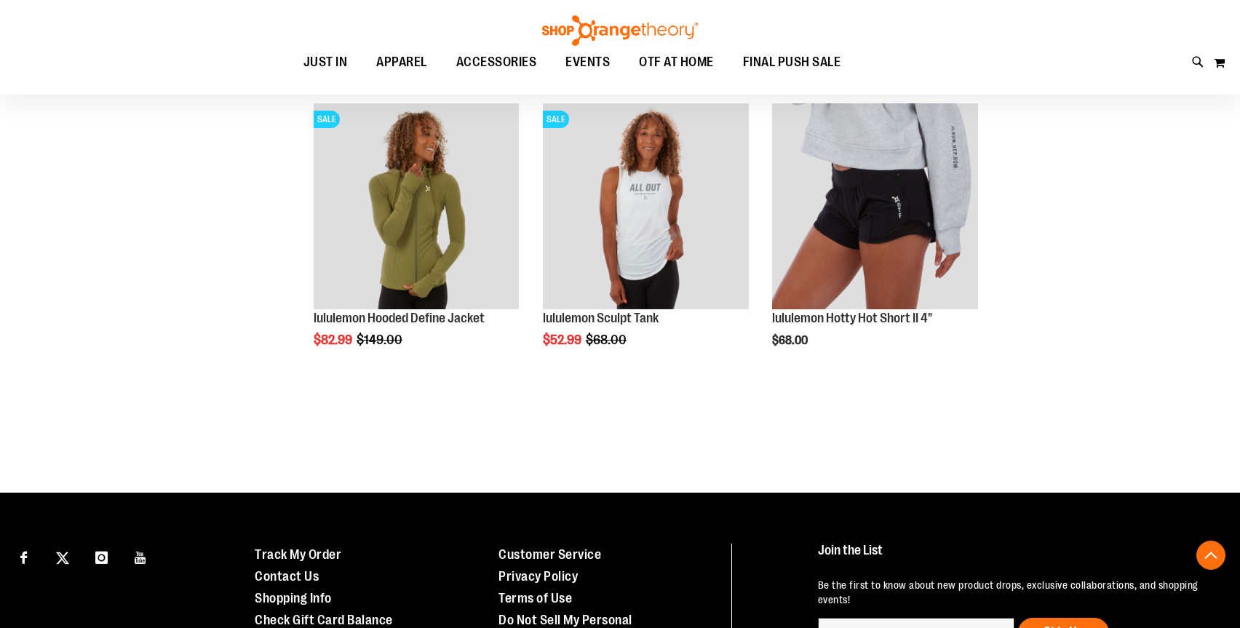
scroll to position [5030, 0]
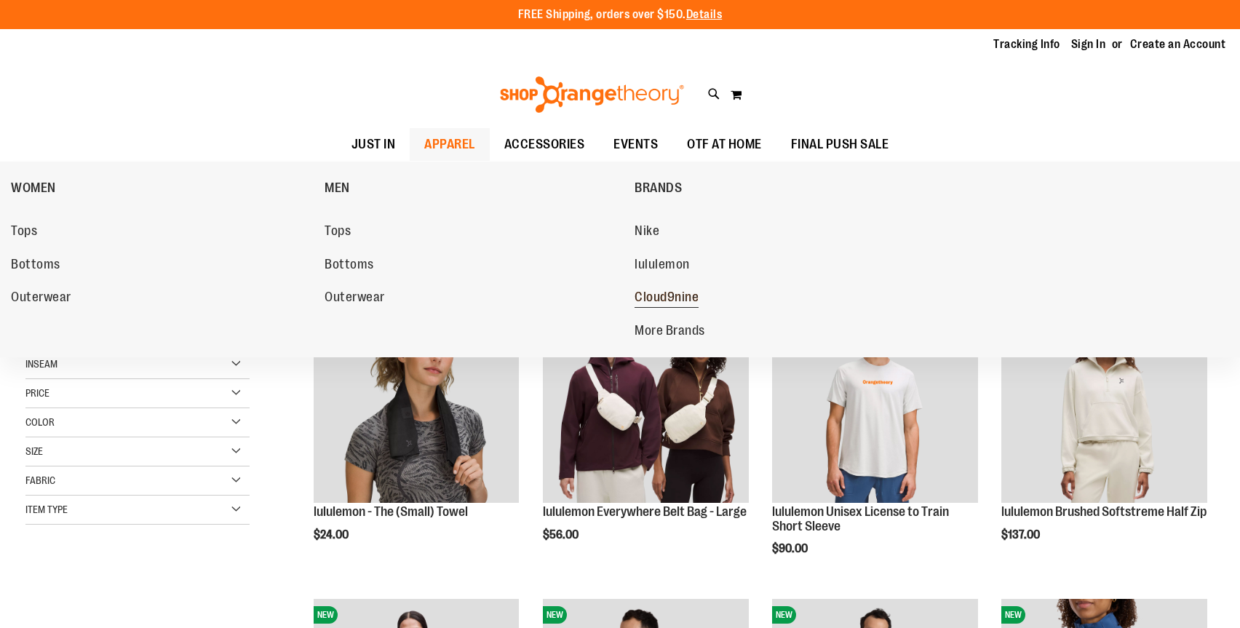
click at [647, 294] on span "Cloud9nine" at bounding box center [667, 299] width 64 height 18
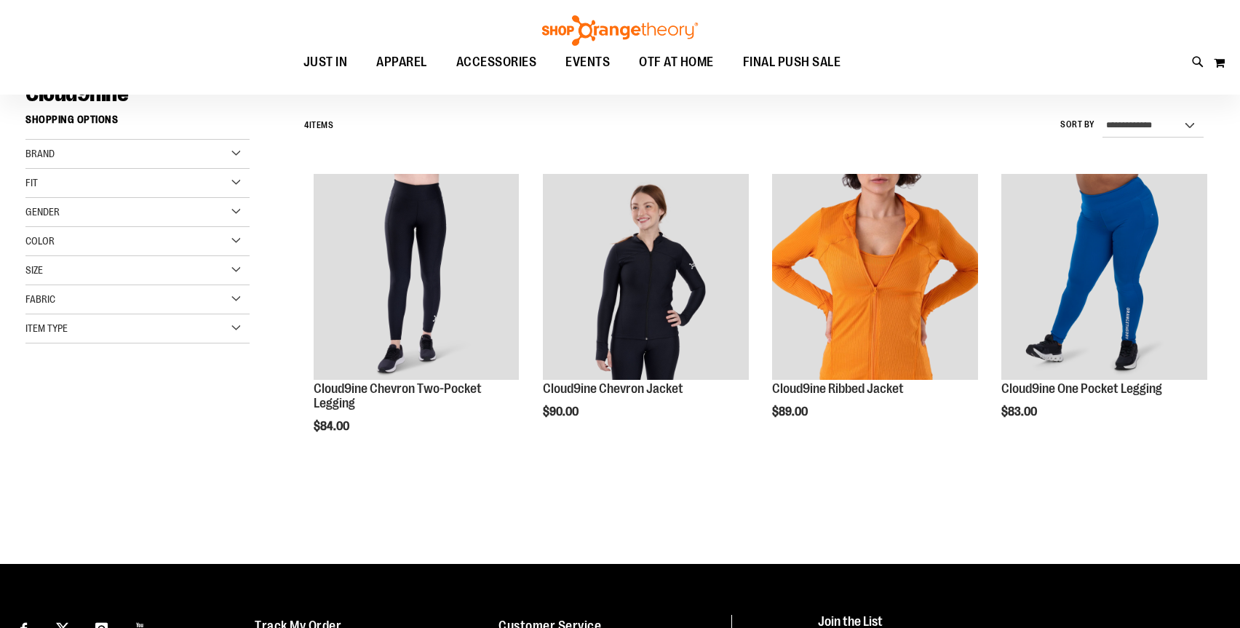
scroll to position [121, 0]
